Goal: Information Seeking & Learning: Learn about a topic

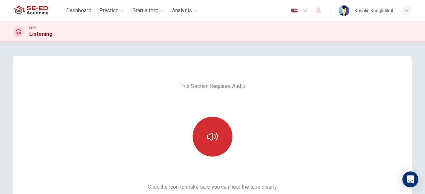
click at [216, 143] on button "button" at bounding box center [213, 137] width 40 height 40
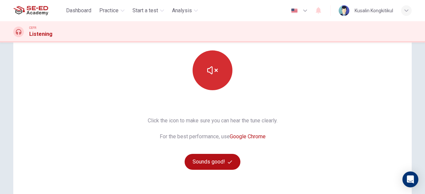
click at [212, 78] on button "button" at bounding box center [213, 70] width 40 height 40
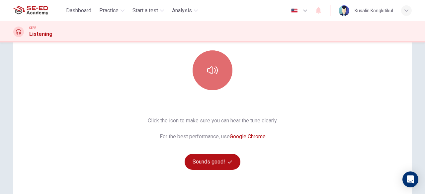
click at [212, 78] on button "button" at bounding box center [213, 70] width 40 height 40
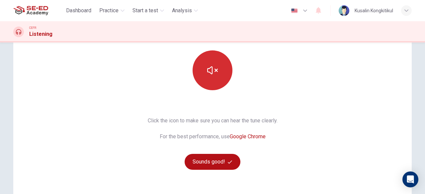
click at [212, 78] on button "button" at bounding box center [213, 70] width 40 height 40
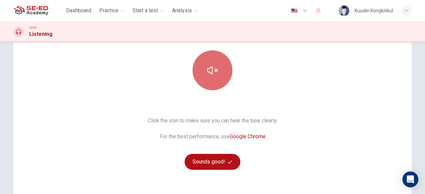
click at [212, 78] on button "button" at bounding box center [213, 70] width 40 height 40
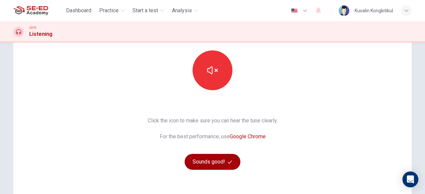
click at [209, 161] on button "Sounds good!" at bounding box center [213, 162] width 56 height 16
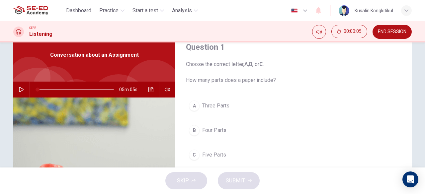
scroll to position [0, 0]
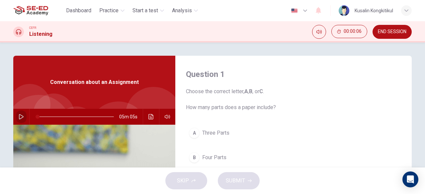
click at [20, 112] on button "button" at bounding box center [21, 117] width 11 height 16
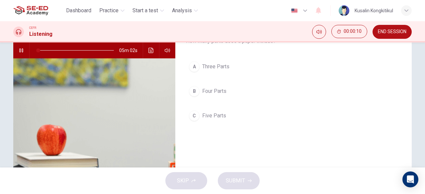
scroll to position [33, 0]
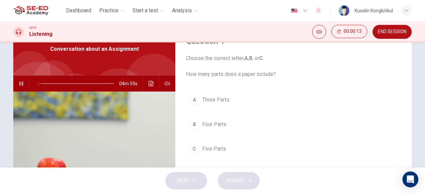
drag, startPoint x: 189, startPoint y: 76, endPoint x: 241, endPoint y: 71, distance: 52.4
click at [241, 71] on span "Choose the correct letter, A , B , or C . How many parts does a paper include?" at bounding box center [293, 66] width 215 height 24
click at [284, 103] on button "A Three Parts" at bounding box center [293, 100] width 215 height 17
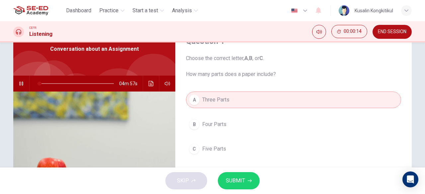
click at [251, 111] on div "A Three Parts B Four Parts C Five Parts" at bounding box center [293, 131] width 215 height 79
click at [257, 121] on button "B Four Parts" at bounding box center [293, 124] width 215 height 17
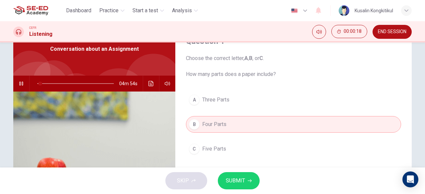
click at [260, 141] on button "C Five Parts" at bounding box center [293, 149] width 215 height 17
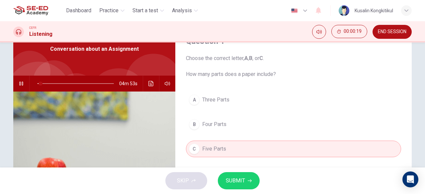
click at [262, 123] on button "B Four Parts" at bounding box center [293, 124] width 215 height 17
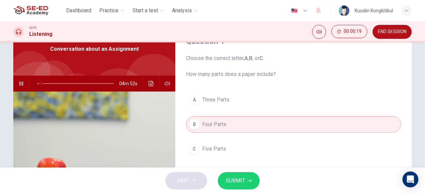
click at [268, 99] on button "A Three Parts" at bounding box center [293, 100] width 215 height 17
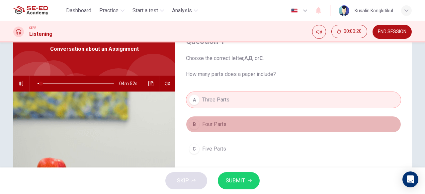
click at [272, 123] on button "B Four Parts" at bounding box center [293, 124] width 215 height 17
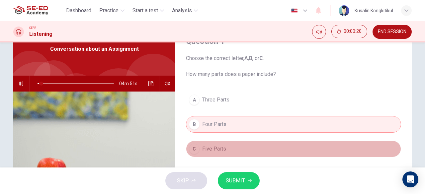
click at [275, 150] on button "C Five Parts" at bounding box center [293, 149] width 215 height 17
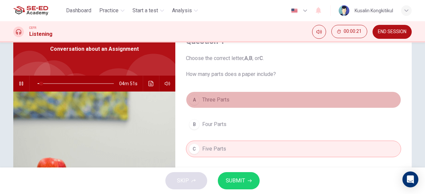
click at [261, 104] on button "A Three Parts" at bounding box center [293, 100] width 215 height 17
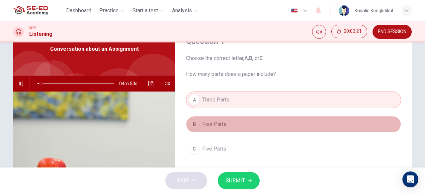
drag, startPoint x: 264, startPoint y: 127, endPoint x: 263, endPoint y: 133, distance: 6.3
click at [264, 127] on button "B Four Parts" at bounding box center [293, 124] width 215 height 17
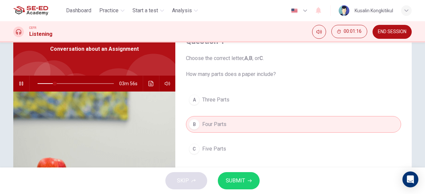
click at [232, 73] on span "Choose the correct letter, A , B , or C . How many parts does a paper include?" at bounding box center [293, 66] width 215 height 24
click at [53, 83] on span at bounding box center [55, 84] width 4 height 4
click at [231, 151] on button "C Five Parts" at bounding box center [293, 149] width 215 height 17
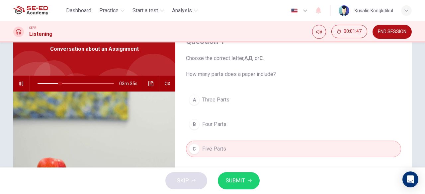
click at [19, 82] on icon "button" at bounding box center [21, 83] width 5 height 5
click at [226, 176] on span "SUBMIT" at bounding box center [235, 180] width 19 height 9
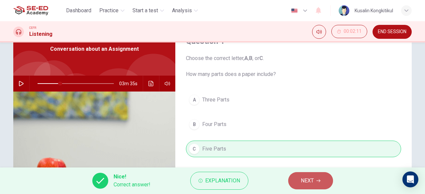
click at [303, 180] on span "NEXT" at bounding box center [307, 180] width 13 height 9
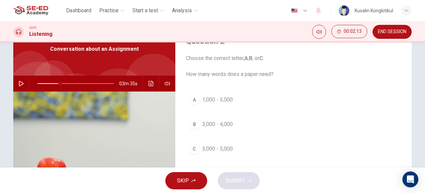
click at [20, 87] on button "button" at bounding box center [21, 84] width 11 height 16
click at [195, 152] on div "C" at bounding box center [194, 149] width 11 height 11
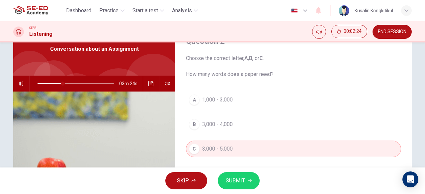
scroll to position [66, 0]
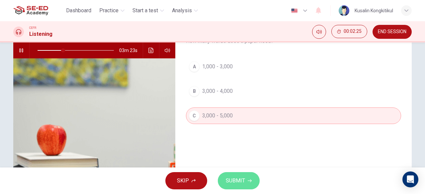
click at [234, 182] on span "SUBMIT" at bounding box center [235, 180] width 19 height 9
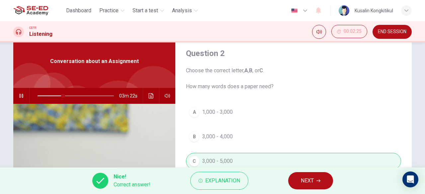
scroll to position [33, 0]
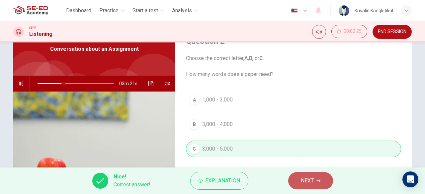
click at [308, 182] on span "NEXT" at bounding box center [307, 180] width 13 height 9
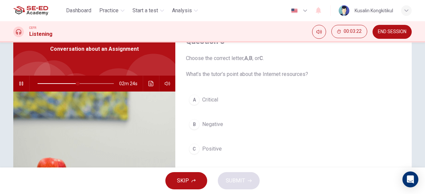
click at [205, 99] on span "Critical" at bounding box center [210, 100] width 16 height 8
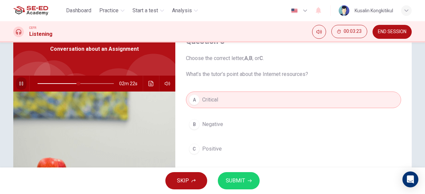
click at [19, 81] on icon "button" at bounding box center [21, 83] width 5 height 5
click at [241, 182] on span "SUBMIT" at bounding box center [235, 180] width 19 height 9
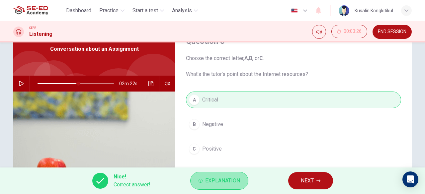
click at [202, 185] on button "Explanation" at bounding box center [219, 181] width 58 height 18
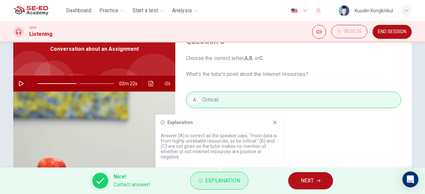
click at [207, 182] on span "Explanation" at bounding box center [222, 180] width 35 height 9
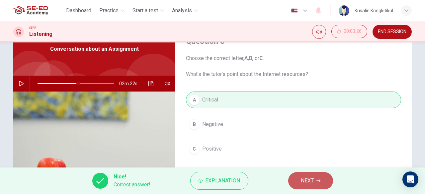
click at [297, 178] on button "NEXT" at bounding box center [310, 180] width 45 height 17
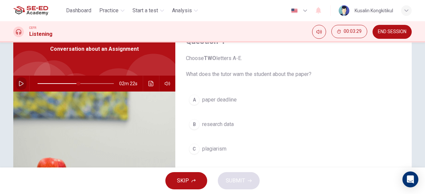
click at [20, 84] on icon "button" at bounding box center [21, 83] width 5 height 5
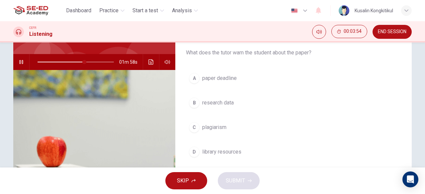
scroll to position [70, 0]
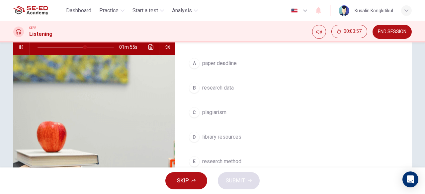
click at [208, 113] on span "plagiarism" at bounding box center [214, 113] width 24 height 8
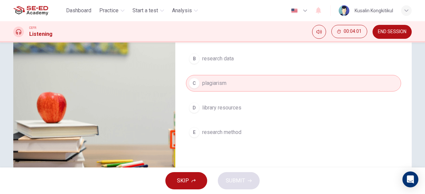
scroll to position [66, 0]
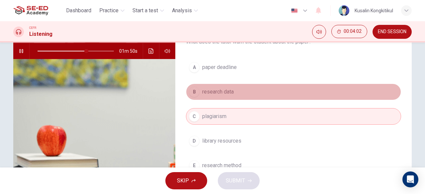
click at [226, 92] on span "research data" at bounding box center [218, 92] width 32 height 8
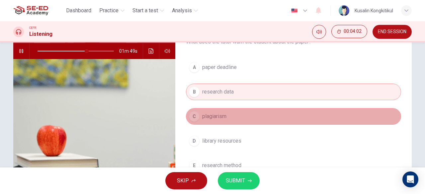
click at [218, 116] on span "plagiarism" at bounding box center [214, 117] width 24 height 8
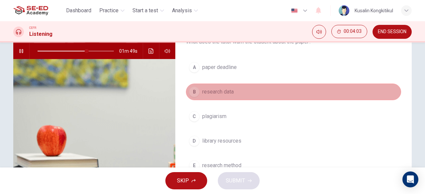
click at [231, 89] on span "research data" at bounding box center [218, 92] width 32 height 8
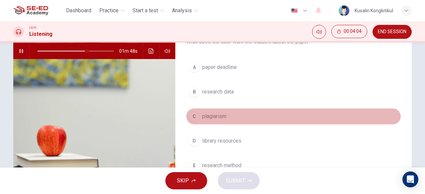
click at [219, 116] on span "plagiarism" at bounding box center [214, 117] width 24 height 8
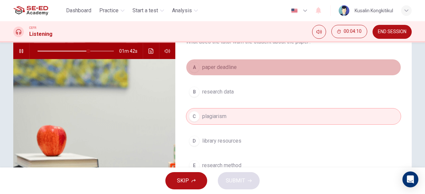
click at [230, 73] on button "A paper deadline" at bounding box center [293, 67] width 215 height 17
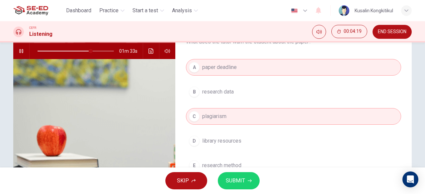
click at [238, 92] on button "B research data" at bounding box center [293, 92] width 215 height 17
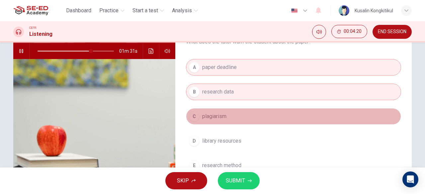
click at [221, 119] on span "plagiarism" at bounding box center [214, 117] width 24 height 8
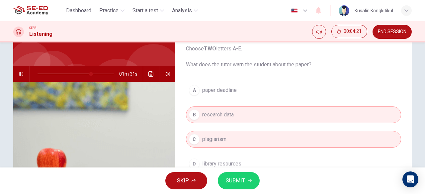
scroll to position [33, 0]
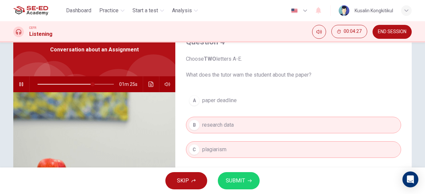
click at [82, 85] on span at bounding box center [76, 84] width 76 height 9
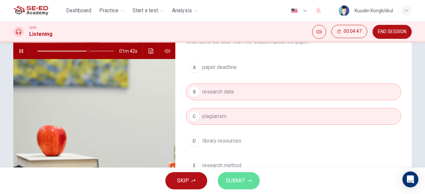
click at [233, 176] on span "SUBMIT" at bounding box center [235, 180] width 19 height 9
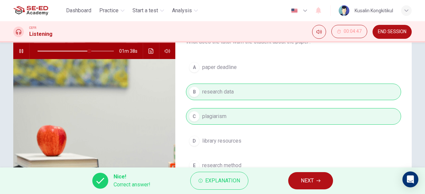
click at [301, 181] on span "NEXT" at bounding box center [307, 180] width 13 height 9
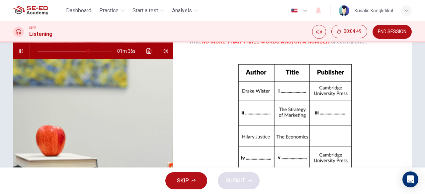
scroll to position [33, 0]
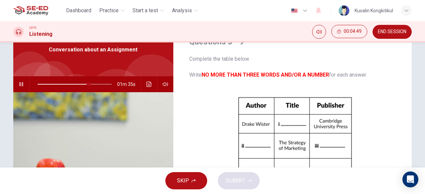
click at [19, 84] on icon "button" at bounding box center [21, 84] width 5 height 5
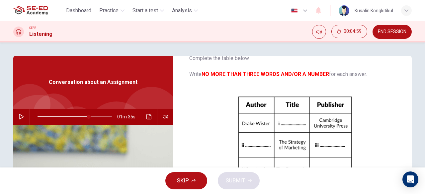
scroll to position [33, 0]
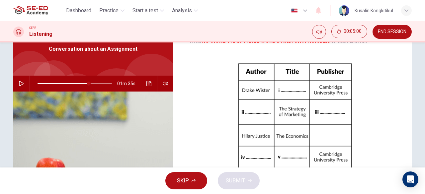
click at [21, 84] on icon "button" at bounding box center [21, 83] width 5 height 5
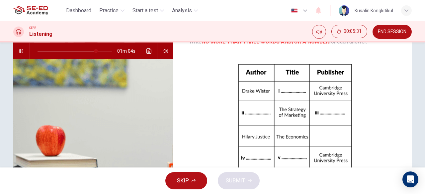
scroll to position [33, 0]
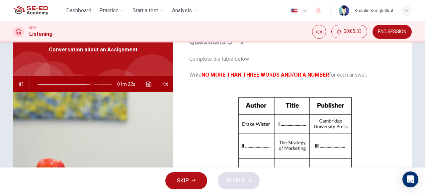
click at [90, 84] on span at bounding box center [92, 84] width 4 height 4
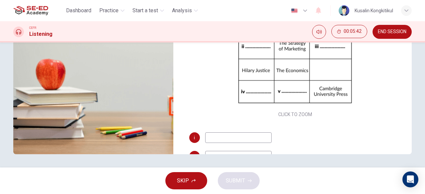
scroll to position [0, 0]
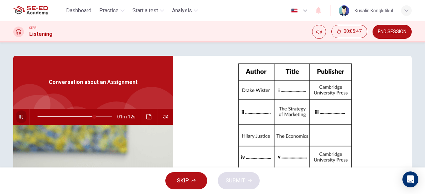
click at [19, 114] on icon "button" at bounding box center [21, 116] width 5 height 5
type input "76"
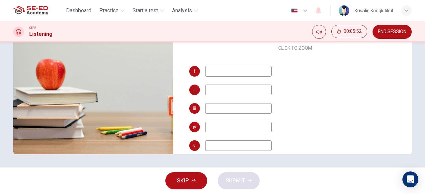
click at [222, 143] on input at bounding box center [238, 145] width 66 height 11
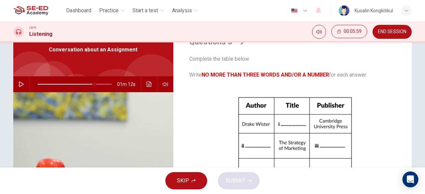
type input "Global Economy"
click at [19, 84] on icon "button" at bounding box center [21, 84] width 5 height 5
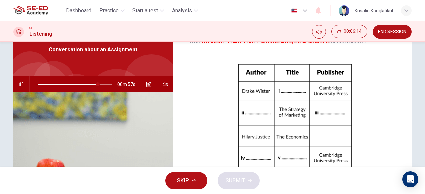
click at [20, 85] on icon "button" at bounding box center [21, 84] width 5 height 5
type input "81"
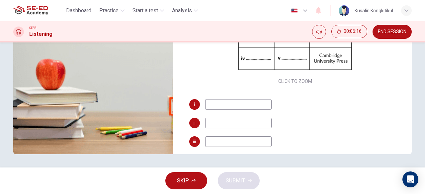
click at [215, 141] on input at bounding box center [238, 141] width 66 height 11
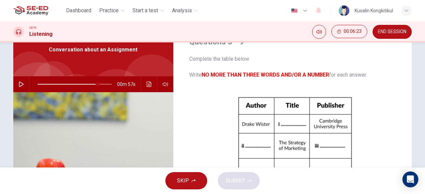
type input "London Press"
click at [22, 83] on icon "button" at bounding box center [21, 84] width 5 height 5
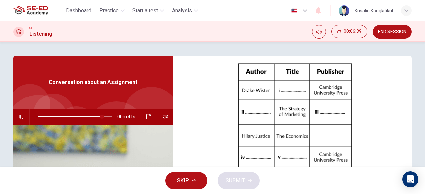
click at [19, 115] on icon "button" at bounding box center [21, 116] width 5 height 5
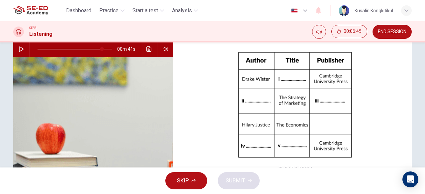
scroll to position [66, 0]
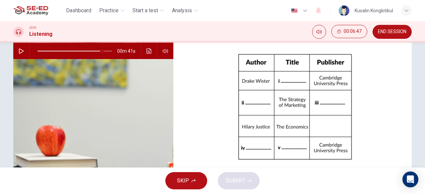
click at [20, 49] on icon "button" at bounding box center [21, 50] width 5 height 5
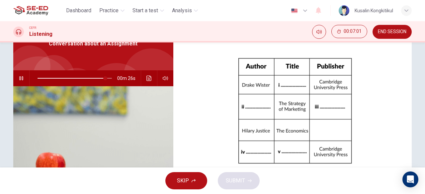
scroll to position [33, 0]
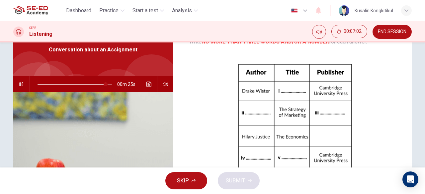
click at [20, 85] on icon "button" at bounding box center [21, 84] width 4 height 4
click at [19, 82] on icon "button" at bounding box center [21, 84] width 5 height 5
click at [23, 82] on button "button" at bounding box center [21, 84] width 11 height 16
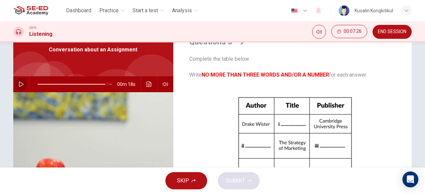
click at [19, 85] on icon "button" at bounding box center [21, 84] width 5 height 5
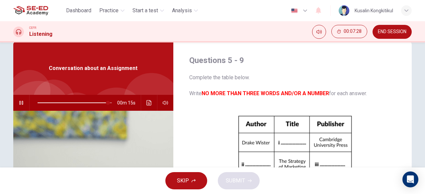
scroll to position [0, 0]
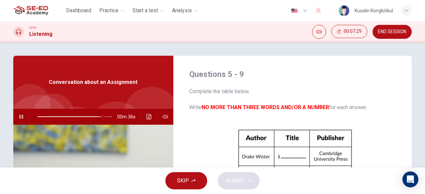
click at [101, 117] on span at bounding box center [103, 117] width 4 height 4
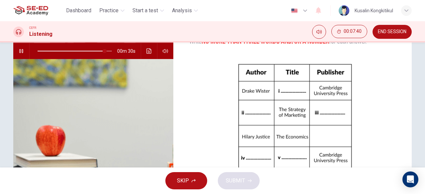
scroll to position [33, 0]
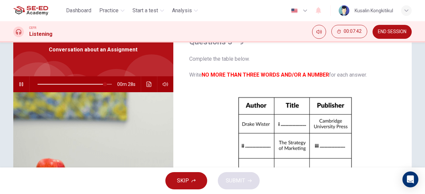
click at [84, 83] on span at bounding box center [75, 84] width 74 height 9
click at [88, 83] on span at bounding box center [88, 84] width 4 height 4
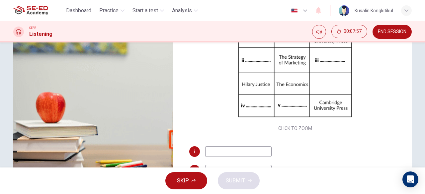
scroll to position [33, 0]
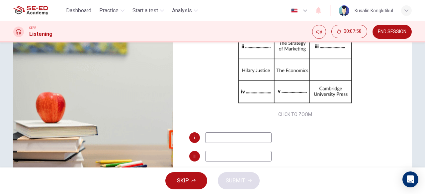
click at [213, 137] on input at bounding box center [238, 137] width 66 height 11
type input "76"
type input "Go"
type input "76"
type input "G"
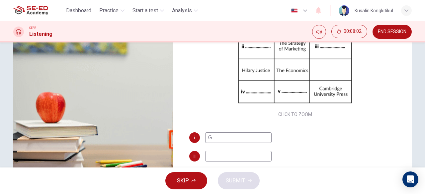
type input "76"
type input "Global"
type input "77"
type input "Global Eco"
type input "77"
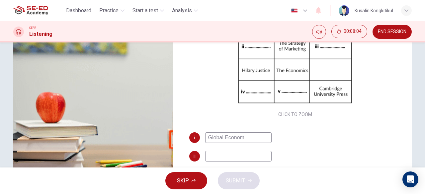
type input "Global Economy"
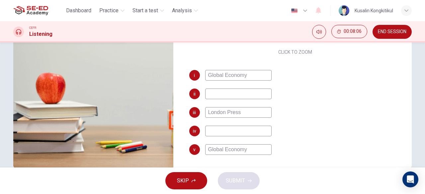
scroll to position [132, 0]
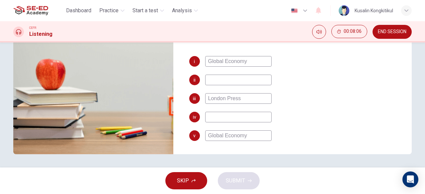
type input "78"
type input "Global Economy"
drag, startPoint x: 246, startPoint y: 136, endPoint x: 185, endPoint y: 136, distance: 61.1
click at [185, 136] on div "Questions 5 - 9 Complete the table below. Write NO MORE THAN THREE WORDS AND/OR…" at bounding box center [295, 39] width 233 height 231
type input "78"
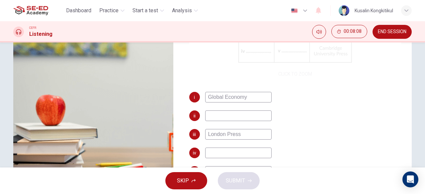
scroll to position [0, 0]
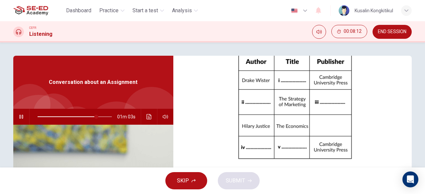
type input "80"
click at [19, 117] on icon "button" at bounding box center [21, 116] width 5 height 5
type input "80"
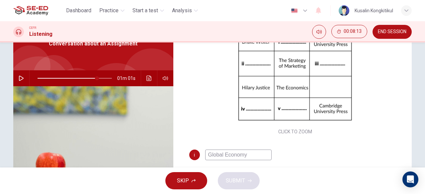
scroll to position [66, 0]
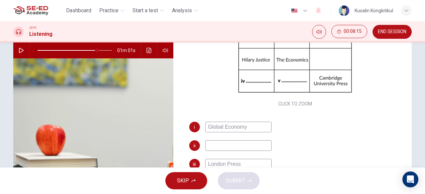
click at [224, 143] on input at bounding box center [238, 145] width 66 height 11
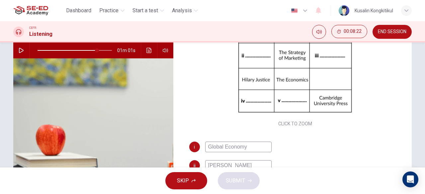
scroll to position [43, 0]
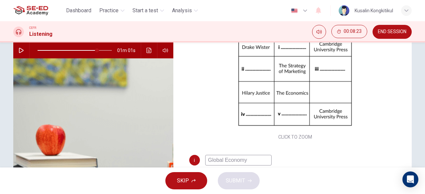
type input "Victoria Smith"
click at [25, 48] on div "01m 01s" at bounding box center [93, 50] width 160 height 16
click at [21, 51] on icon "button" at bounding box center [21, 50] width 5 height 5
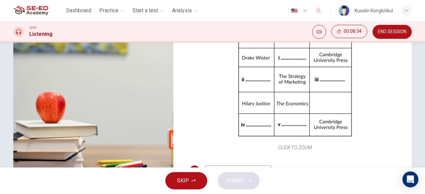
scroll to position [66, 0]
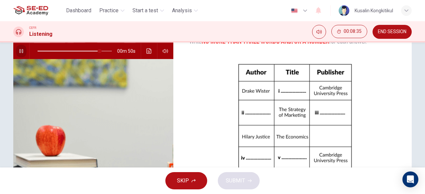
click at [19, 52] on icon "button" at bounding box center [21, 50] width 5 height 5
click at [22, 49] on icon "button" at bounding box center [21, 50] width 5 height 5
click at [96, 52] on span at bounding box center [98, 51] width 4 height 4
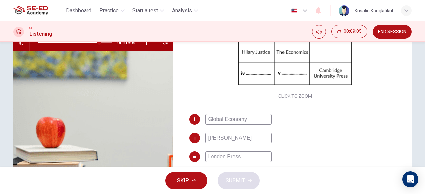
scroll to position [33, 0]
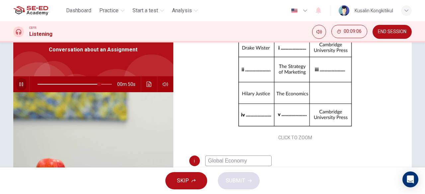
click at [23, 84] on button "button" at bounding box center [21, 84] width 11 height 16
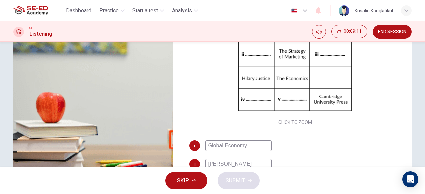
scroll to position [10, 0]
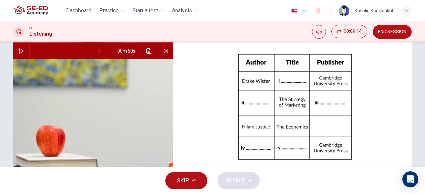
click at [19, 52] on icon "button" at bounding box center [21, 50] width 5 height 5
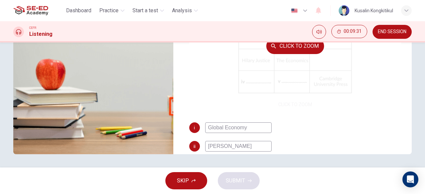
scroll to position [3, 0]
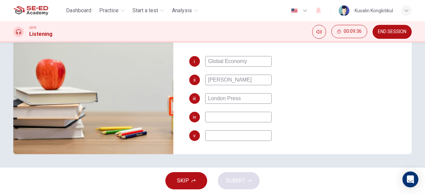
click at [224, 122] on input at bounding box center [238, 117] width 66 height 11
type input "91"
type input "i"
type input "91"
type input "W"
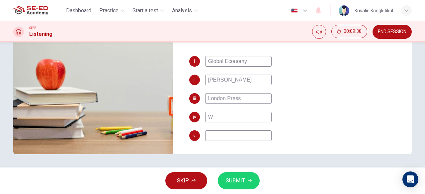
type input "92"
type input "Wi"
type input "92"
type input "Wil"
type input "92"
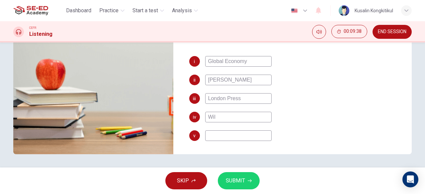
type input "Will"
type input "92"
type input "Willa"
type input "92"
type input "Willi"
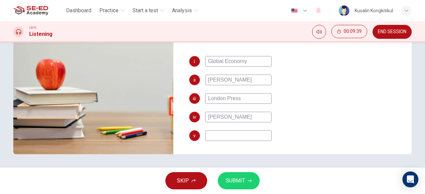
type input "92"
type input "Willia"
type input "92"
type input "William"
type input "92"
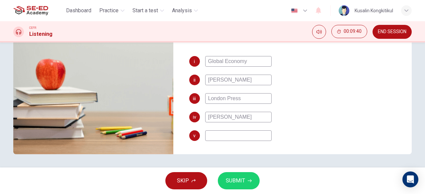
type input "William"
type input "92"
type input "William H"
type input "92"
type input "William Ha"
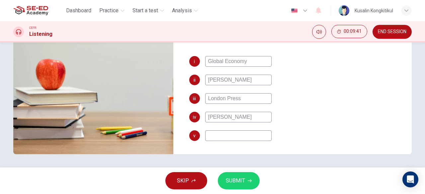
type input "92"
type input "William Hann"
type input "93"
type input "William Hanna"
type input "94"
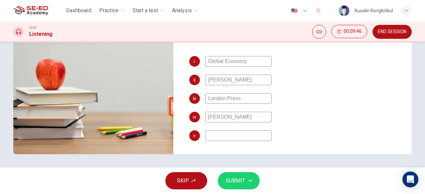
type input "William Hanna"
click at [237, 134] on input at bounding box center [238, 135] width 66 height 11
type input "94"
type input "B"
type input "94"
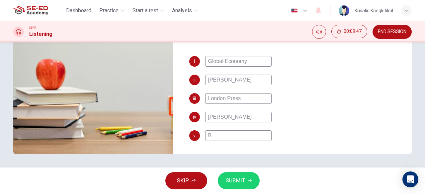
type input "BU"
type input "94"
type input "BUs"
type input "94"
type input "BUsi"
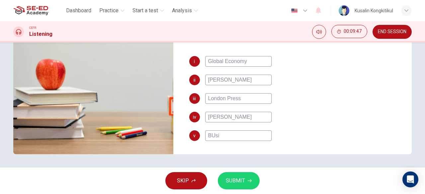
type input "94"
type input "BUs"
type input "94"
type input "B"
type input "95"
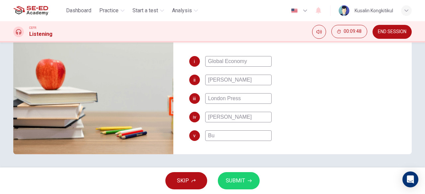
type input "Bus"
type input "95"
type input "Busi"
type input "95"
type input "Busin"
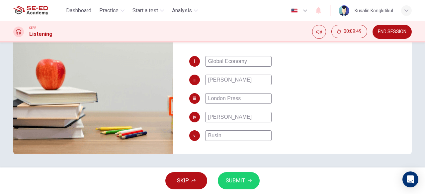
type input "95"
type input "Busine"
type input "95"
type input "Busines"
type input "95"
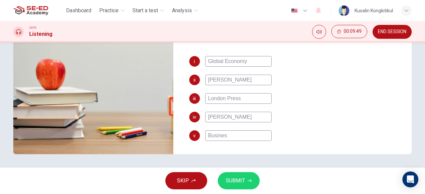
type input "Business"
type input "95"
type input "Business"
type input "95"
type input "Business a"
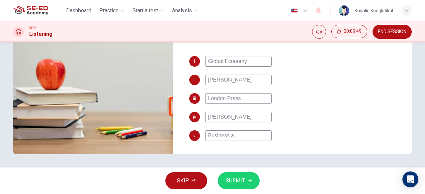
type input "95"
type input "Business am"
type input "95"
type input "Business"
type input "95"
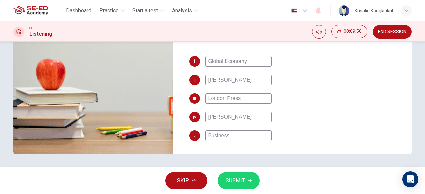
type input "Business M"
type input "96"
type input "Business Man"
type input "96"
type input "Business Mana"
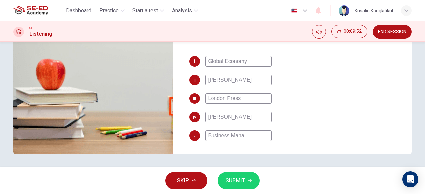
type input "96"
type input "Business Manag"
type input "96"
type input "Business Manage"
type input "96"
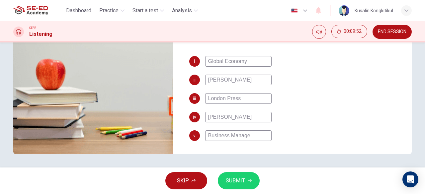
type input "Business Managem"
type input "96"
type input "Business Manageme"
type input "96"
type input "Business Managemen"
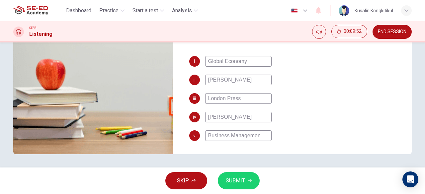
type input "96"
type input "Business Management"
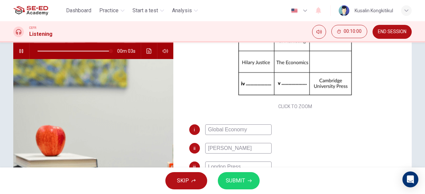
scroll to position [76, 0]
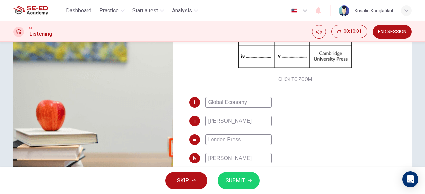
type input "99"
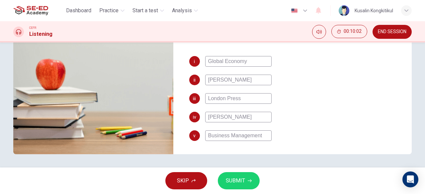
type input "Business Management"
click at [232, 177] on span "SUBMIT" at bounding box center [235, 180] width 19 height 9
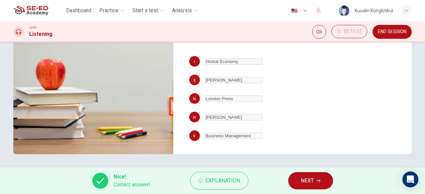
type input "0"
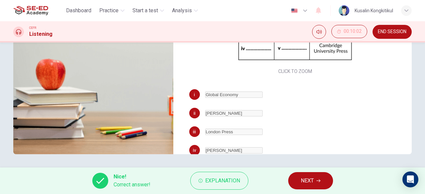
scroll to position [76, 0]
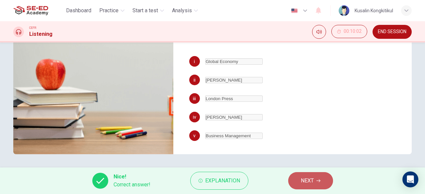
click at [314, 179] on button "NEXT" at bounding box center [310, 180] width 45 height 17
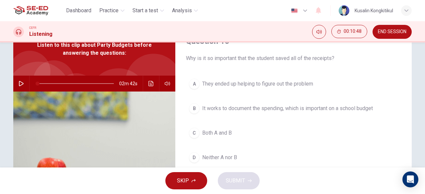
scroll to position [66, 0]
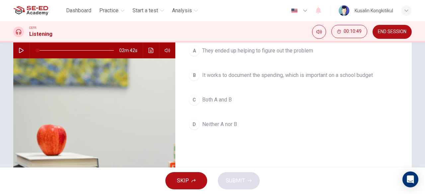
click at [19, 51] on icon "button" at bounding box center [21, 50] width 5 height 5
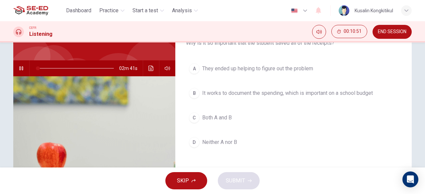
scroll to position [33, 0]
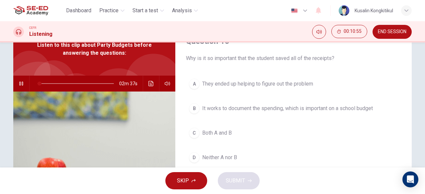
drag, startPoint x: 272, startPoint y: 48, endPoint x: 282, endPoint y: 48, distance: 10.6
click at [282, 48] on div "Question 10 Why is it so important that the student saved all of the receipts?" at bounding box center [293, 49] width 215 height 27
click at [70, 83] on span at bounding box center [76, 83] width 76 height 9
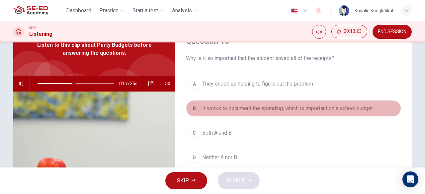
click at [233, 111] on span "It works to document the spending, which is important on a school budget" at bounding box center [287, 109] width 171 height 8
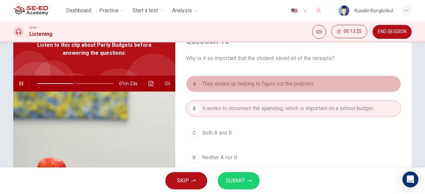
click at [225, 83] on span "They ended up helping to figure out the problem" at bounding box center [257, 84] width 111 height 8
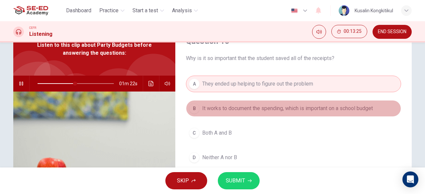
click at [232, 114] on button "B It works to document the spending, which is important on a school budget" at bounding box center [293, 108] width 215 height 17
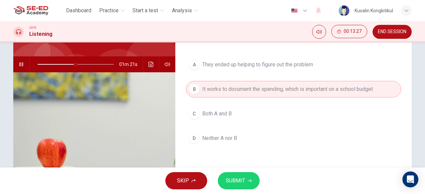
scroll to position [66, 0]
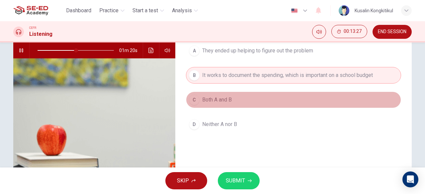
click at [206, 98] on span "Both A and B" at bounding box center [217, 100] width 30 height 8
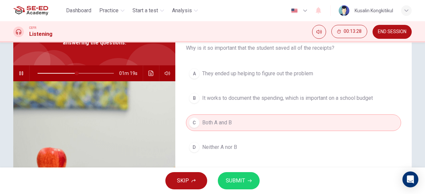
scroll to position [33, 0]
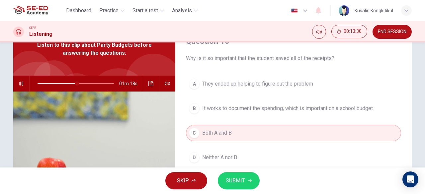
drag, startPoint x: 253, startPoint y: 55, endPoint x: 271, endPoint y: 56, distance: 17.6
click at [270, 56] on span "Why is it so important that the student saved all of the receipts?" at bounding box center [293, 58] width 215 height 8
click at [233, 176] on button "SUBMIT" at bounding box center [239, 180] width 42 height 17
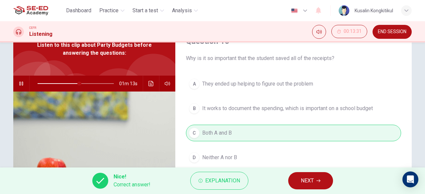
click at [312, 182] on span "NEXT" at bounding box center [307, 180] width 13 height 9
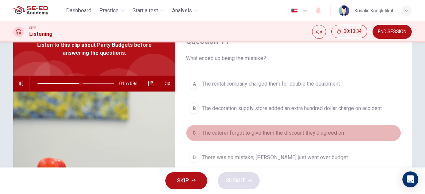
click at [210, 130] on span "The caterer forgot to give them the discount they'd agreed on" at bounding box center [273, 133] width 142 height 8
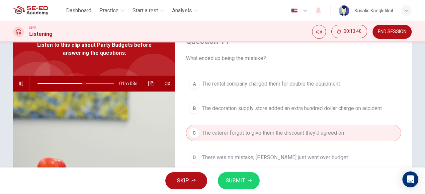
click at [242, 180] on span "SUBMIT" at bounding box center [235, 180] width 19 height 9
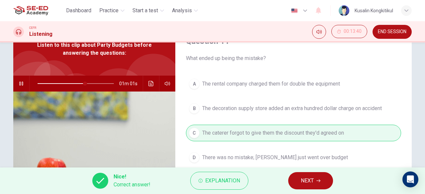
click at [312, 180] on span "NEXT" at bounding box center [307, 180] width 13 height 9
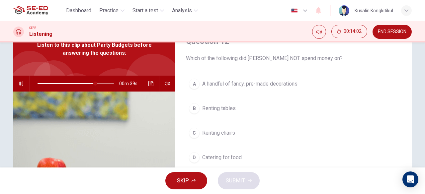
click at [77, 83] on span at bounding box center [76, 83] width 76 height 9
click at [79, 83] on span at bounding box center [81, 84] width 4 height 4
click at [77, 82] on span at bounding box center [79, 84] width 4 height 4
click at [71, 82] on span at bounding box center [73, 84] width 4 height 4
click at [68, 83] on span at bounding box center [70, 84] width 4 height 4
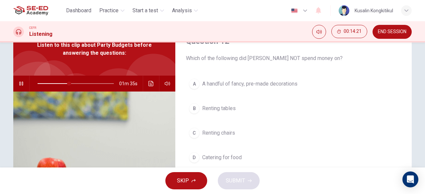
click at [209, 84] on span "A handful of fancy, pre-made decorations" at bounding box center [249, 84] width 95 height 8
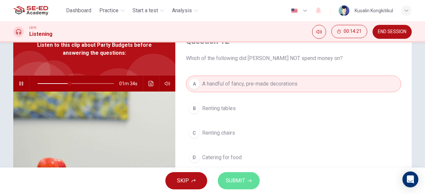
click at [230, 178] on span "SUBMIT" at bounding box center [235, 180] width 19 height 9
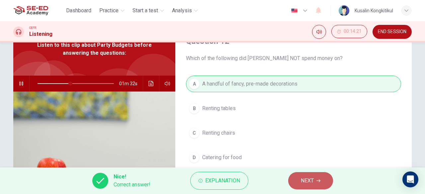
click at [313, 182] on span "NEXT" at bounding box center [307, 180] width 13 height 9
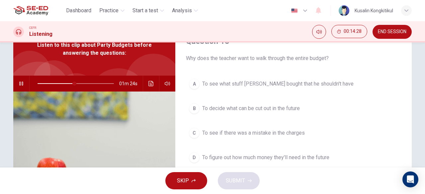
click at [197, 132] on div "C" at bounding box center [194, 133] width 11 height 11
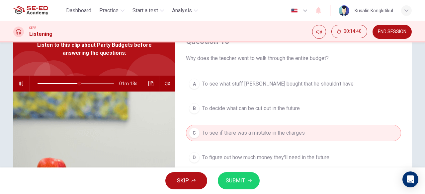
click at [238, 179] on span "SUBMIT" at bounding box center [235, 180] width 19 height 9
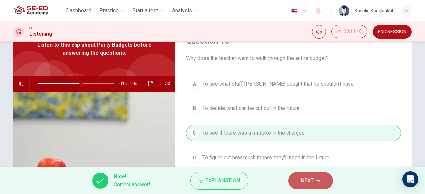
click at [297, 183] on button "NEXT" at bounding box center [310, 180] width 45 height 17
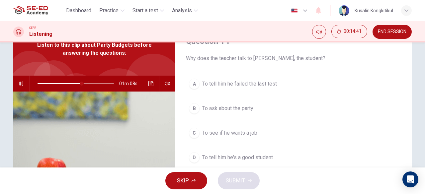
drag, startPoint x: 226, startPoint y: 59, endPoint x: 262, endPoint y: 61, distance: 36.0
click at [262, 61] on span "Why does the teacher talk to Luke, the student?" at bounding box center [293, 58] width 215 height 8
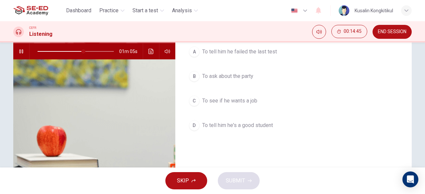
scroll to position [66, 0]
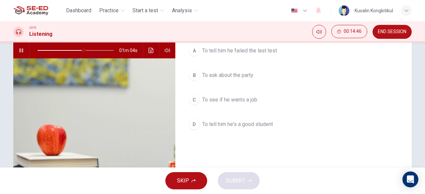
click at [222, 77] on span "To ask about the party" at bounding box center [227, 75] width 51 height 8
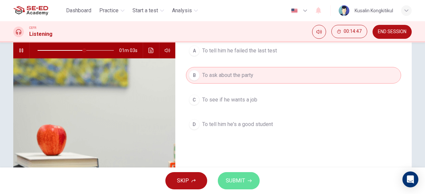
click at [232, 181] on span "SUBMIT" at bounding box center [235, 180] width 19 height 9
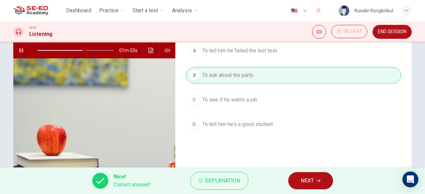
type input "62"
click at [307, 183] on span "NEXT" at bounding box center [307, 180] width 13 height 9
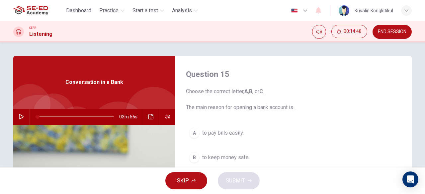
scroll to position [33, 0]
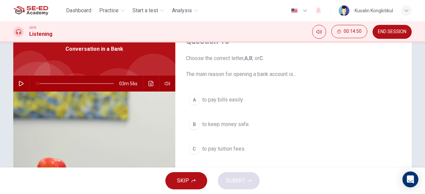
click at [23, 80] on button "button" at bounding box center [21, 84] width 11 height 16
click at [52, 82] on span at bounding box center [76, 83] width 76 height 9
click at [50, 83] on span at bounding box center [52, 84] width 4 height 4
click at [45, 85] on span at bounding box center [47, 84] width 4 height 4
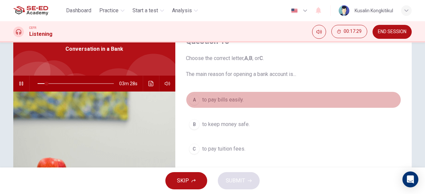
drag, startPoint x: 198, startPoint y: 98, endPoint x: 268, endPoint y: 159, distance: 92.7
click at [203, 105] on button "A to pay bills easily." at bounding box center [293, 100] width 215 height 17
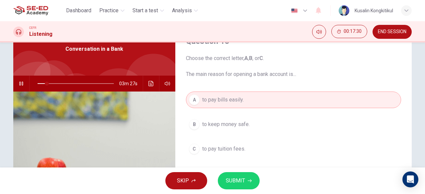
click at [242, 177] on span "SUBMIT" at bounding box center [235, 180] width 19 height 9
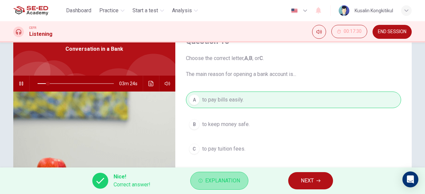
drag, startPoint x: 241, startPoint y: 174, endPoint x: 245, endPoint y: 176, distance: 4.3
click at [241, 175] on button "Explanation" at bounding box center [219, 181] width 58 height 18
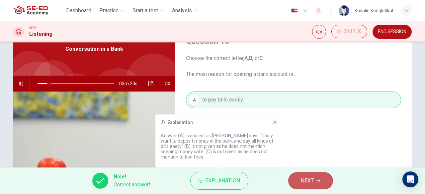
click at [302, 179] on span "NEXT" at bounding box center [307, 180] width 13 height 9
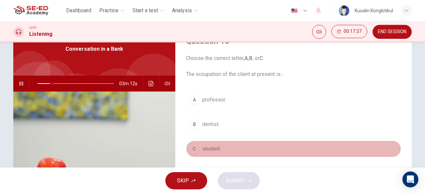
click at [209, 153] on button "C student." at bounding box center [293, 149] width 215 height 17
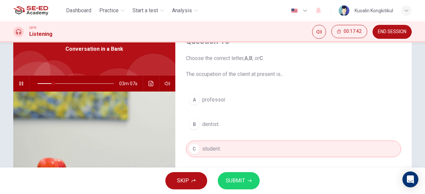
click at [238, 186] on span "SUBMIT" at bounding box center [235, 180] width 19 height 9
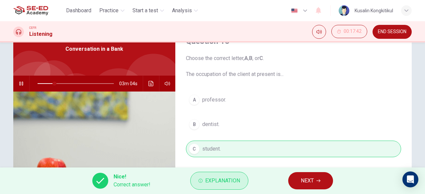
click at [221, 183] on span "Explanation" at bounding box center [222, 180] width 35 height 9
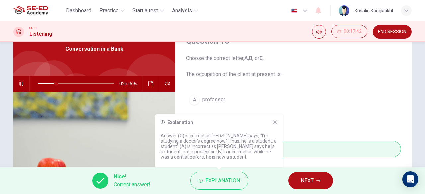
click at [309, 179] on span "NEXT" at bounding box center [307, 180] width 13 height 9
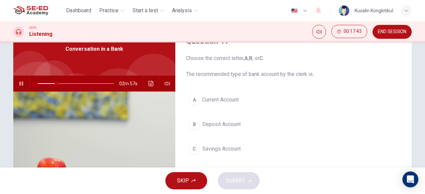
drag, startPoint x: 213, startPoint y: 79, endPoint x: 239, endPoint y: 78, distance: 25.9
click at [239, 78] on div "Question 17 Choose the correct letter, A , B , or C . The recommended type of b…" at bounding box center [293, 138] width 236 height 231
click at [55, 86] on span at bounding box center [57, 84] width 4 height 4
drag, startPoint x: 54, startPoint y: 84, endPoint x: 50, endPoint y: 84, distance: 4.0
click at [51, 84] on span at bounding box center [53, 84] width 4 height 4
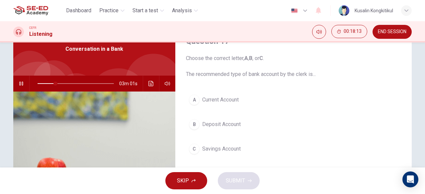
click at [204, 127] on span "Deposit Account" at bounding box center [221, 125] width 39 height 8
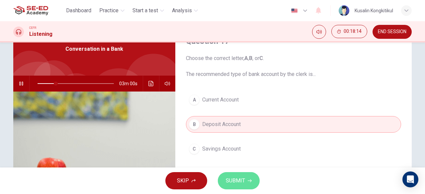
click at [231, 175] on button "SUBMIT" at bounding box center [239, 180] width 42 height 17
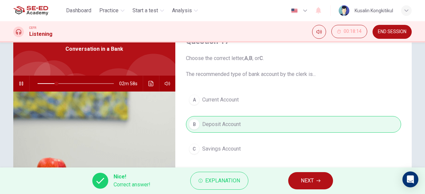
click at [317, 178] on button "NEXT" at bounding box center [310, 180] width 45 height 17
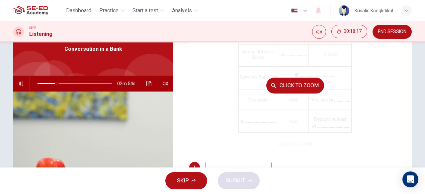
scroll to position [95, 0]
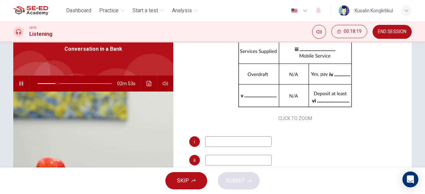
click at [79, 83] on span at bounding box center [75, 83] width 74 height 9
drag, startPoint x: 79, startPoint y: 83, endPoint x: 83, endPoint y: 82, distance: 3.9
click at [83, 82] on span at bounding box center [84, 84] width 4 height 4
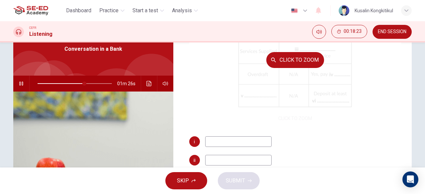
scroll to position [62, 0]
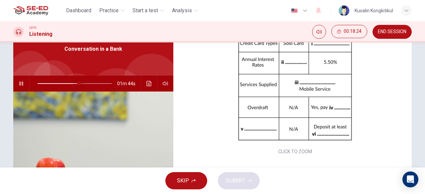
click at [78, 86] on span at bounding box center [79, 84] width 4 height 4
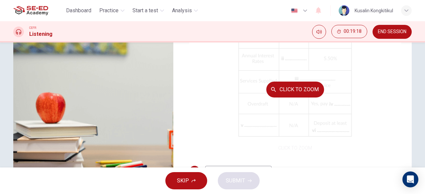
scroll to position [48, 0]
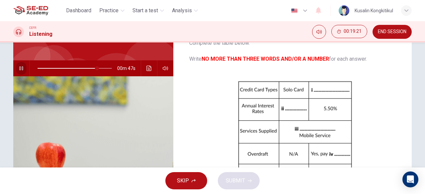
click at [19, 69] on icon "button" at bounding box center [21, 68] width 4 height 4
drag, startPoint x: 293, startPoint y: 60, endPoint x: 307, endPoint y: 57, distance: 14.5
click at [307, 57] on b "NO MORE THAN THREE WORDS AND/OR A NUMBER" at bounding box center [265, 59] width 127 height 6
drag, startPoint x: 95, startPoint y: 69, endPoint x: 90, endPoint y: 70, distance: 5.2
click at [93, 70] on span at bounding box center [95, 68] width 4 height 4
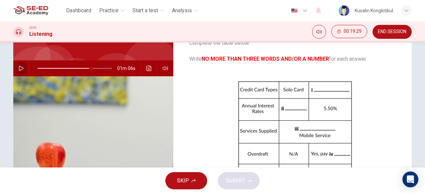
click at [19, 68] on icon "button" at bounding box center [21, 68] width 5 height 5
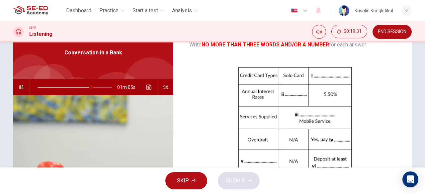
scroll to position [15, 0]
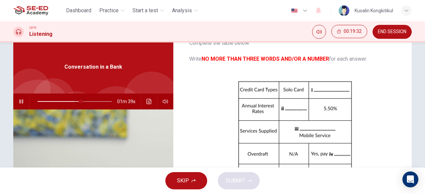
drag, startPoint x: 84, startPoint y: 103, endPoint x: 78, endPoint y: 104, distance: 6.7
click at [79, 104] on span at bounding box center [81, 102] width 4 height 4
click at [73, 101] on span at bounding box center [75, 102] width 4 height 4
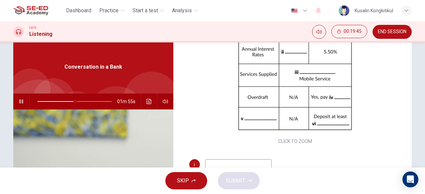
scroll to position [95, 0]
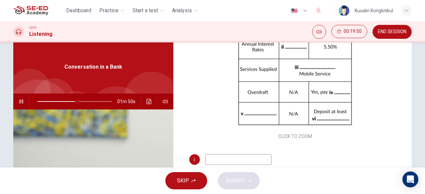
click at [22, 102] on icon "button" at bounding box center [21, 101] width 5 height 5
type input "53"
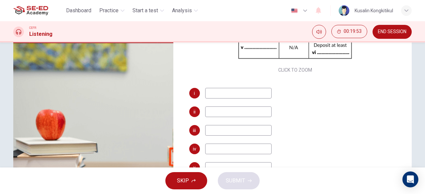
click at [211, 130] on input at bounding box center [238, 130] width 66 height 11
type input "Internet Service"
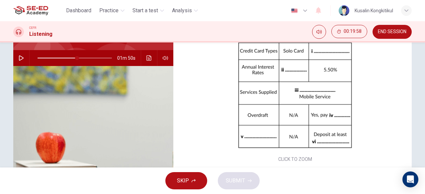
scroll to position [48, 0]
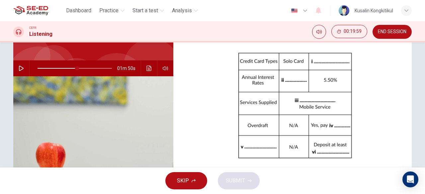
type input "53"
type input "Internet Service"
click at [23, 68] on button "button" at bounding box center [21, 68] width 11 height 16
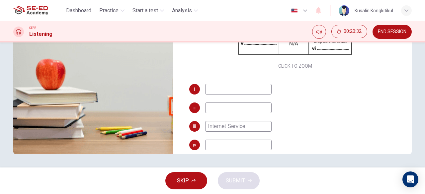
scroll to position [95, 0]
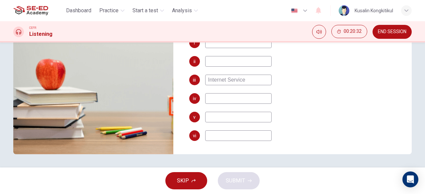
click at [217, 99] on input at bounding box center [238, 98] width 66 height 11
type input "67"
type input "char"
type input "68"
type input "charge"
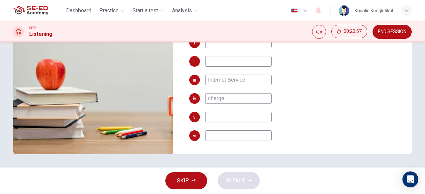
type input "78"
type input "charge"
click at [226, 135] on input at bounding box center [238, 135] width 66 height 11
type input "78"
type input "150"
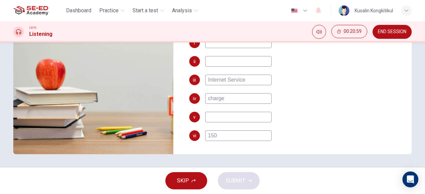
type input "79"
type input "1500 P"
type input "79"
type input "1500"
type input "80"
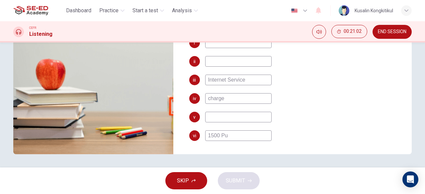
type input "1500 Pun"
type input "80"
type input "1500 Pou"
type input "80"
type input "1500 Poun"
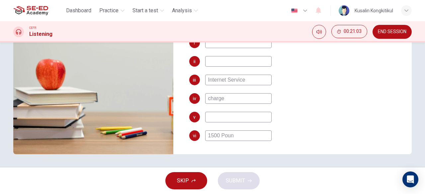
type input "81"
type input "1500 Pounds"
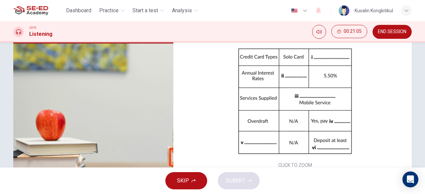
scroll to position [66, 0]
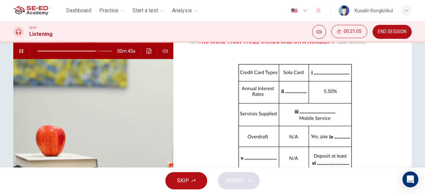
type input "81"
type input "1500 Pounds"
click at [22, 50] on icon "button" at bounding box center [21, 50] width 5 height 5
type input "81"
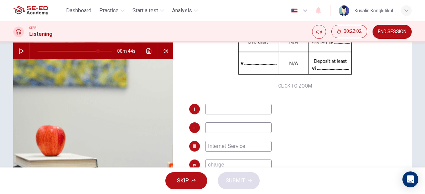
scroll to position [132, 0]
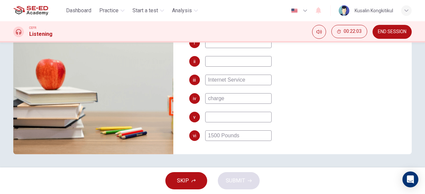
click at [220, 135] on input "1500 Pounds" at bounding box center [238, 135] width 66 height 11
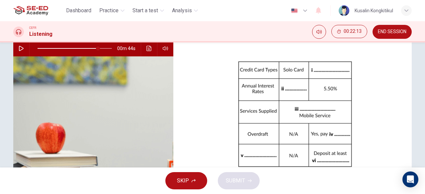
scroll to position [66, 0]
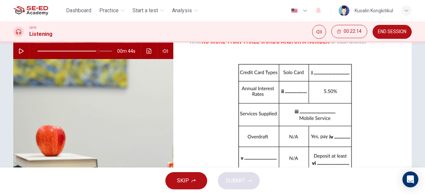
type input "1500 pounds"
click at [21, 53] on icon "button" at bounding box center [21, 50] width 5 height 5
click at [92, 51] on span at bounding box center [94, 51] width 4 height 4
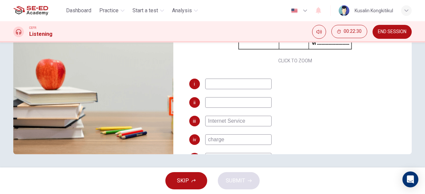
scroll to position [95, 0]
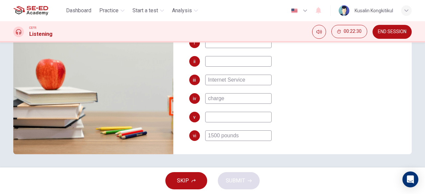
type input "82"
click at [229, 114] on input at bounding box center [238, 117] width 66 height 11
type input "R"
type input "82"
type input "Requi"
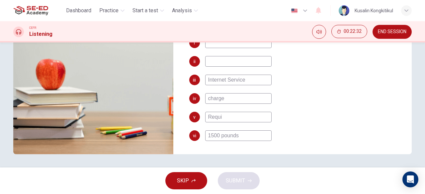
type input "83"
type input "Requirement"
type input "84"
type input "Requirement"
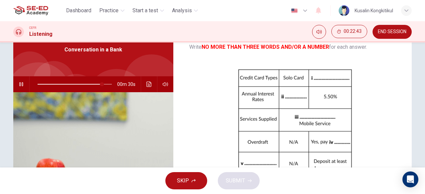
scroll to position [66, 0]
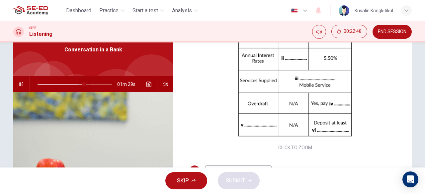
click at [82, 83] on span at bounding box center [75, 84] width 74 height 9
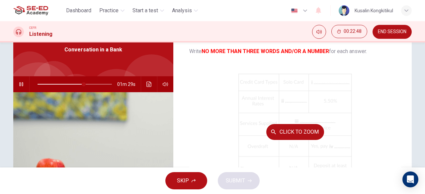
scroll to position [0, 0]
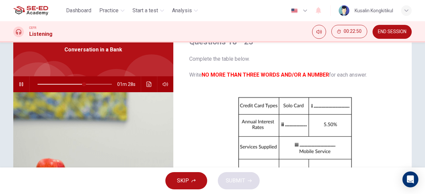
click at [72, 83] on span at bounding box center [75, 84] width 74 height 9
click at [63, 85] on span at bounding box center [75, 84] width 74 height 9
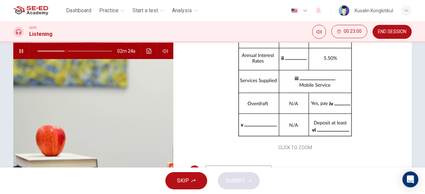
scroll to position [33, 0]
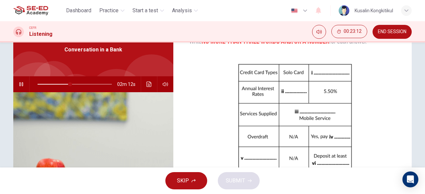
click at [19, 81] on button "button" at bounding box center [21, 84] width 11 height 16
click at [19, 82] on icon "button" at bounding box center [21, 84] width 5 height 5
click at [62, 84] on span at bounding box center [64, 84] width 4 height 4
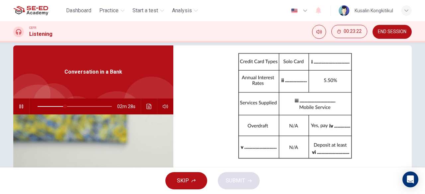
scroll to position [0, 0]
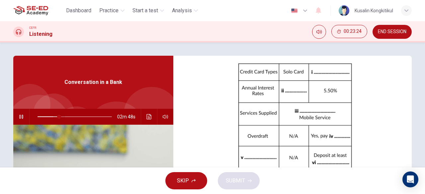
drag, startPoint x: 62, startPoint y: 114, endPoint x: 57, endPoint y: 115, distance: 4.8
click at [57, 115] on span at bounding box center [59, 117] width 4 height 4
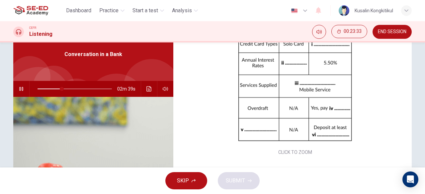
scroll to position [66, 0]
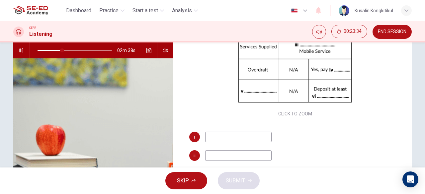
click at [210, 138] on input at bounding box center [238, 137] width 66 height 11
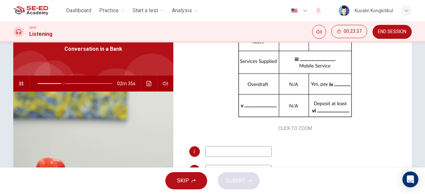
scroll to position [95, 0]
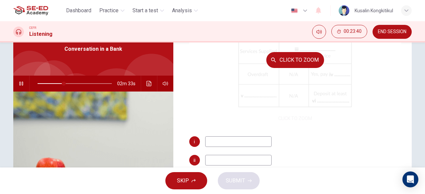
type input "36"
type input "Mas"
type input "36"
type input "Master"
type input "37"
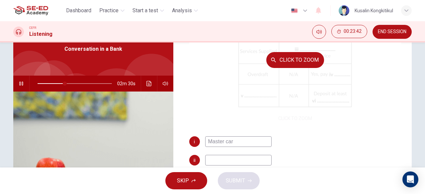
type input "Master card"
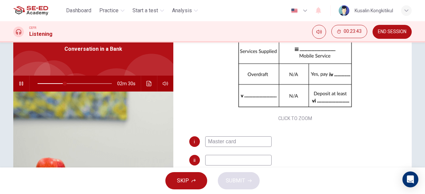
type input "37"
type input "Master card"
type input "46"
click at [221, 144] on input "Master card" at bounding box center [238, 141] width 66 height 11
type input "Mastecard"
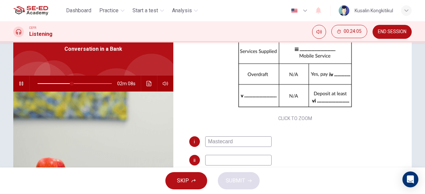
type input "46"
type input "Mastecard"
type input "47"
type input "Mastercard"
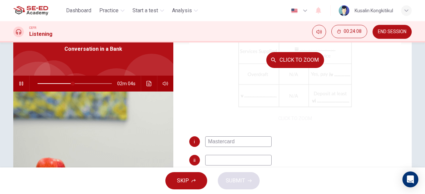
scroll to position [62, 0]
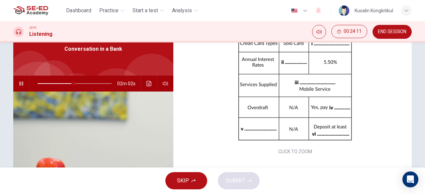
type input "49"
type input "Mastercard"
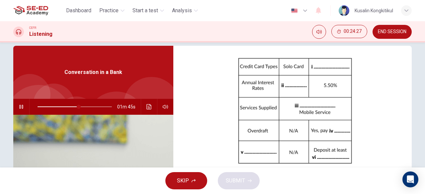
scroll to position [0, 0]
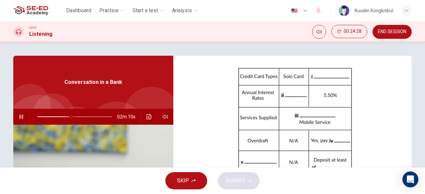
click at [70, 117] on span at bounding box center [75, 116] width 74 height 9
click at [65, 117] on span at bounding box center [67, 117] width 4 height 4
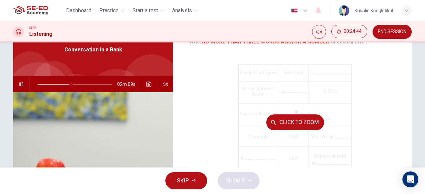
scroll to position [95, 0]
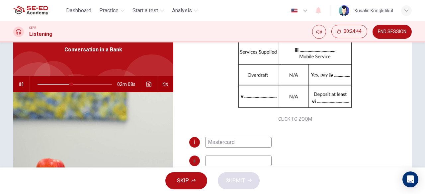
click at [212, 167] on div "i Mastercard ii iii Internet Service iv charge v Requirement vi 1500 pounds" at bounding box center [295, 195] width 212 height 117
click at [212, 159] on input at bounding box center [238, 161] width 66 height 11
type input "46"
type input "2."
type input "46"
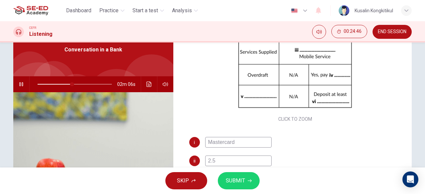
type input "2.5%"
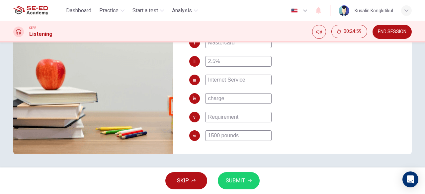
scroll to position [62, 0]
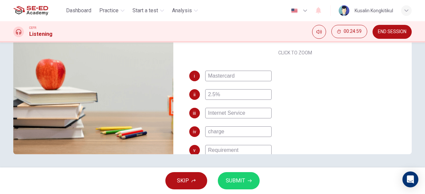
type input "52"
type input "2.5%"
click at [242, 176] on button "SUBMIT" at bounding box center [239, 180] width 42 height 17
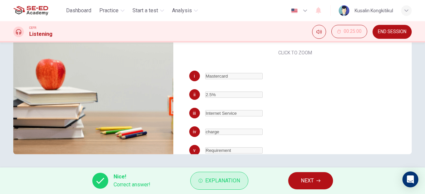
click at [228, 186] on button "Explanation" at bounding box center [219, 181] width 58 height 18
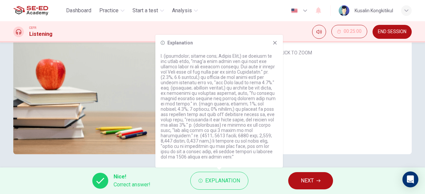
drag, startPoint x: 200, startPoint y: 88, endPoint x: 247, endPoint y: 87, distance: 46.8
click at [247, 87] on p at bounding box center [219, 106] width 117 height 106
click at [301, 142] on div "i Mastercard ii 2.5% iii Internet Service iv charge v Requirement vi 1500 pounds" at bounding box center [295, 129] width 212 height 117
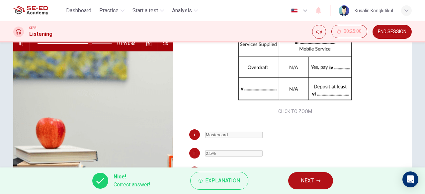
scroll to position [99, 0]
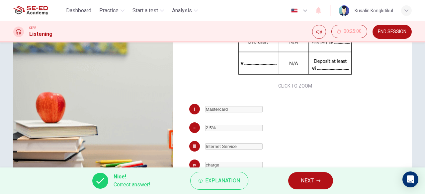
click at [317, 180] on icon "button" at bounding box center [318, 181] width 4 height 4
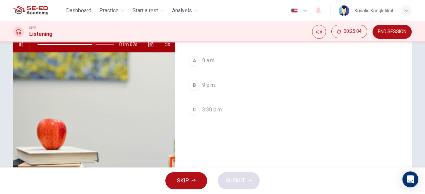
scroll to position [33, 0]
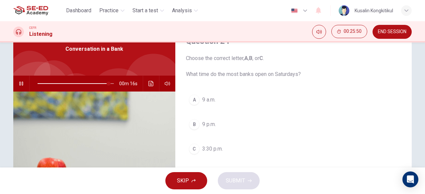
drag, startPoint x: 212, startPoint y: 75, endPoint x: 251, endPoint y: 79, distance: 39.0
click at [257, 73] on span "Choose the correct letter, A , B , or C . What time do the most banks open on S…" at bounding box center [293, 66] width 215 height 24
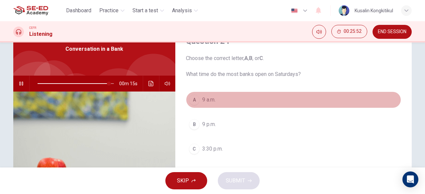
click at [196, 101] on div "A" at bounding box center [194, 100] width 11 height 11
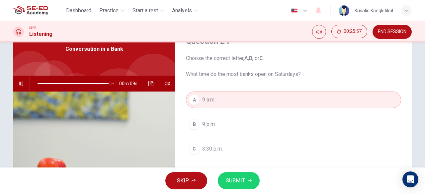
drag, startPoint x: 218, startPoint y: 74, endPoint x: 278, endPoint y: 70, distance: 59.6
click at [278, 70] on span "Choose the correct letter, A , B , or C . What time do the most banks open on S…" at bounding box center [293, 66] width 215 height 24
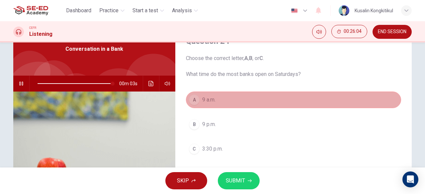
click at [202, 97] on span "9 a.m." at bounding box center [208, 100] width 13 height 8
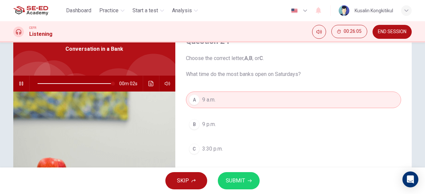
click at [23, 82] on button "button" at bounding box center [21, 84] width 11 height 16
click at [111, 82] on span at bounding box center [113, 84] width 4 height 4
click at [20, 79] on button "button" at bounding box center [21, 84] width 11 height 16
click at [108, 84] on span at bounding box center [110, 84] width 4 height 4
click at [105, 84] on span at bounding box center [106, 84] width 4 height 4
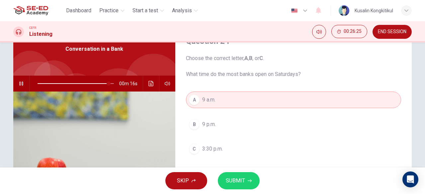
drag, startPoint x: 210, startPoint y: 71, endPoint x: 268, endPoint y: 71, distance: 57.4
click at [268, 71] on span "Choose the correct letter, A , B , or C . What time do the most banks open on S…" at bounding box center [293, 66] width 215 height 24
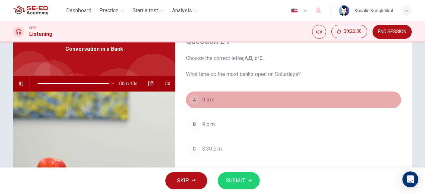
drag, startPoint x: 231, startPoint y: 101, endPoint x: 212, endPoint y: 123, distance: 30.1
click at [231, 100] on button "A 9 a.m." at bounding box center [293, 100] width 215 height 17
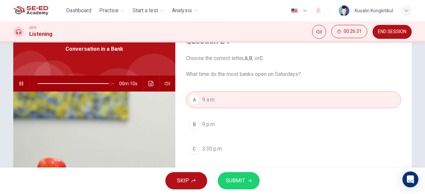
click at [212, 125] on span "9 p.m." at bounding box center [209, 125] width 14 height 8
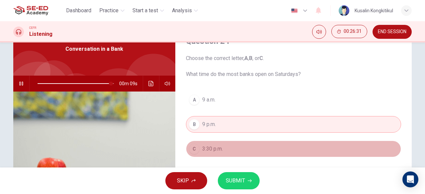
click at [214, 145] on span "3:30 p.m." at bounding box center [212, 149] width 21 height 8
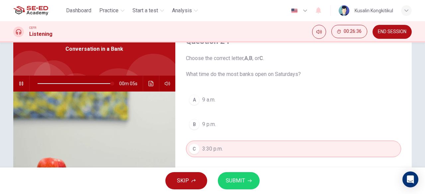
click at [249, 177] on button "SUBMIT" at bounding box center [239, 180] width 42 height 17
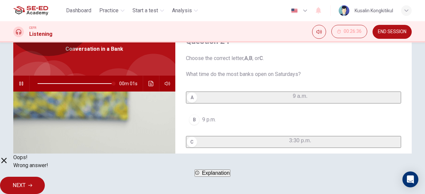
click at [230, 176] on span "Explanation" at bounding box center [216, 173] width 28 height 6
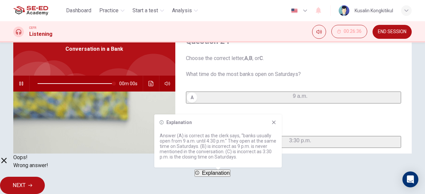
type input "0"
click at [305, 73] on span "Choose the correct letter, A , B , or C . What time do the most banks open on S…" at bounding box center [293, 66] width 215 height 24
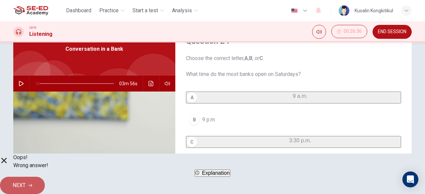
click at [45, 177] on button "NEXT" at bounding box center [22, 185] width 45 height 17
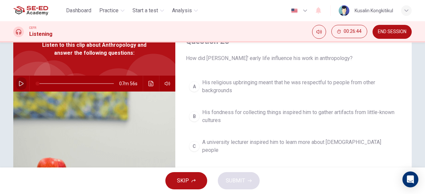
click at [19, 83] on icon "button" at bounding box center [21, 83] width 5 height 5
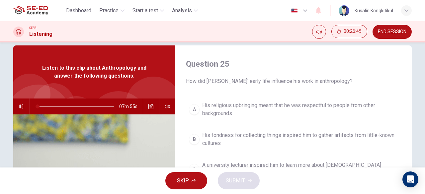
scroll to position [0, 0]
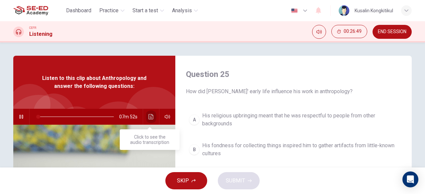
click at [148, 116] on icon "Click to see the audio transcription" at bounding box center [150, 116] width 5 height 5
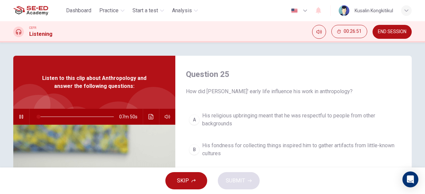
scroll to position [472, 0]
click at [376, 194] on div at bounding box center [212, 194] width 425 height 0
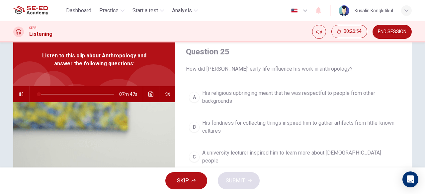
scroll to position [33, 0]
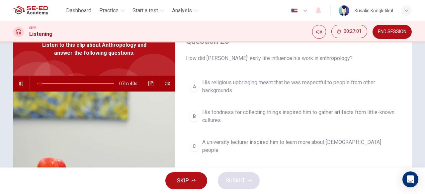
click at [13, 89] on div "07m 40s" at bounding box center [94, 84] width 162 height 16
click at [21, 84] on icon "button" at bounding box center [21, 83] width 5 height 5
click at [19, 85] on icon "button" at bounding box center [21, 83] width 5 height 5
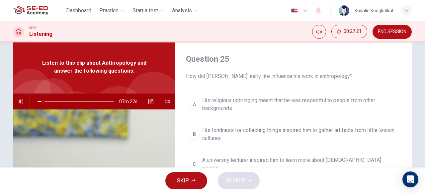
scroll to position [0, 0]
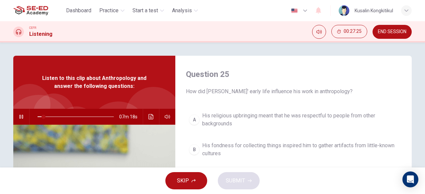
drag, startPoint x: 219, startPoint y: 94, endPoint x: 258, endPoint y: 87, distance: 39.4
click at [251, 88] on span "How did Boas' early life influence his work in anthropology?" at bounding box center [293, 92] width 215 height 8
click at [264, 88] on span "How did Boas' early life influence his work in anthropology?" at bounding box center [293, 92] width 215 height 8
drag, startPoint x: 267, startPoint y: 89, endPoint x: 268, endPoint y: 93, distance: 3.5
click at [268, 92] on span "How did Boas' early life influence his work in anthropology?" at bounding box center [293, 92] width 215 height 8
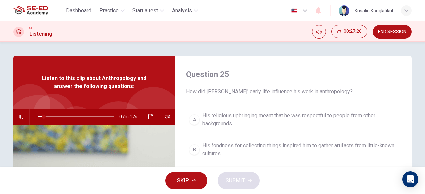
click at [268, 93] on span "How did Boas' early life influence his work in anthropology?" at bounding box center [293, 92] width 215 height 8
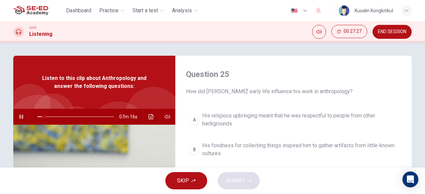
click at [268, 93] on span "How did Boas' early life influence his work in anthropology?" at bounding box center [293, 92] width 215 height 8
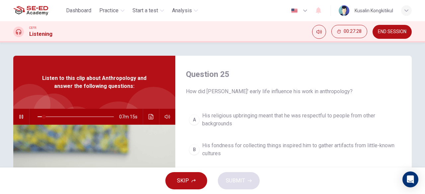
click at [268, 93] on span "How did Boas' early life influence his work in anthropology?" at bounding box center [293, 92] width 215 height 8
click at [149, 117] on icon "Click to see the audio transcription" at bounding box center [150, 116] width 5 height 5
click at [364, 194] on div at bounding box center [212, 194] width 425 height 0
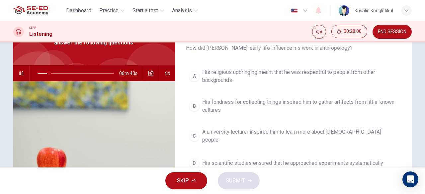
scroll to position [33, 0]
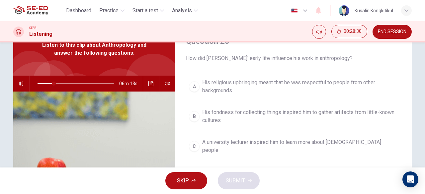
click at [151, 85] on icon "Click to see the audio transcription" at bounding box center [150, 83] width 5 height 5
drag, startPoint x: 201, startPoint y: 103, endPoint x: 248, endPoint y: 99, distance: 46.6
click at [336, 194] on div at bounding box center [212, 194] width 425 height 0
click at [55, 85] on span at bounding box center [57, 84] width 4 height 4
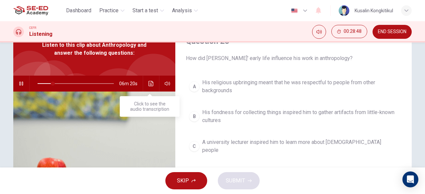
click at [150, 86] on icon "Click to see the audio transcription" at bounding box center [150, 83] width 5 height 5
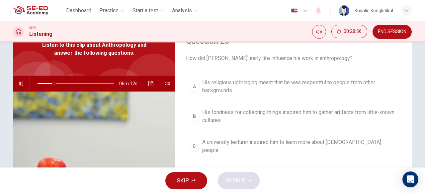
scroll to position [0, 0]
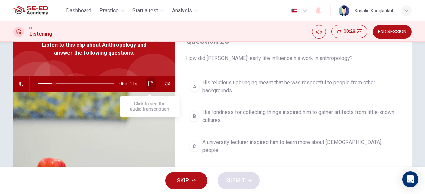
click at [149, 81] on icon "Click to see the audio transcription" at bounding box center [150, 83] width 5 height 5
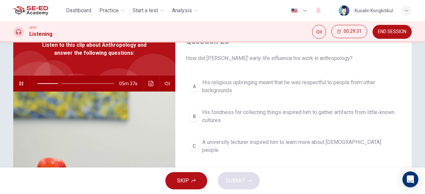
scroll to position [66, 0]
click at [346, 194] on div at bounding box center [212, 194] width 425 height 0
click at [150, 83] on icon "Click to see the audio transcription" at bounding box center [150, 83] width 5 height 5
click at [318, 194] on div at bounding box center [212, 194] width 425 height 0
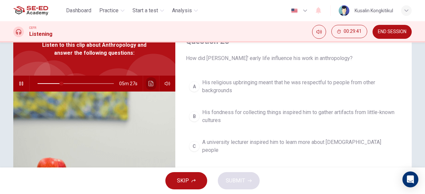
click at [148, 84] on icon "Click to see the audio transcription" at bounding box center [150, 83] width 5 height 5
drag, startPoint x: 60, startPoint y: 85, endPoint x: 14, endPoint y: 88, distance: 45.9
click at [15, 88] on div "07m 56s" at bounding box center [94, 84] width 162 height 16
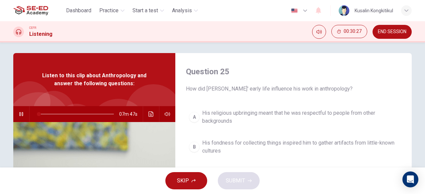
scroll to position [0, 0]
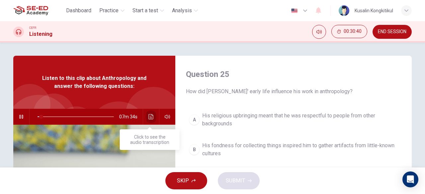
click at [149, 117] on icon "Click to see the audio transcription" at bounding box center [150, 116] width 5 height 5
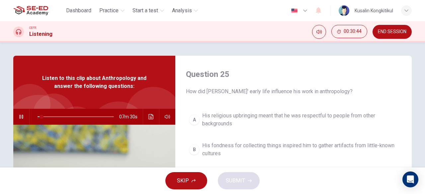
click at [351, 194] on div at bounding box center [212, 194] width 425 height 0
click at [147, 123] on button "Click to see the audio transcription" at bounding box center [151, 117] width 11 height 16
drag, startPoint x: 213, startPoint y: 90, endPoint x: 258, endPoint y: 90, distance: 44.5
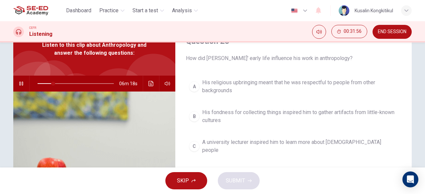
scroll to position [66, 0]
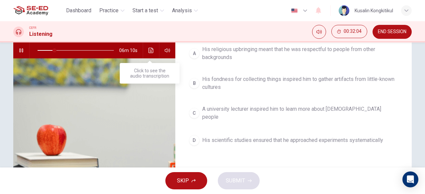
click at [148, 51] on icon "Click to see the audio transcription" at bounding box center [150, 50] width 5 height 5
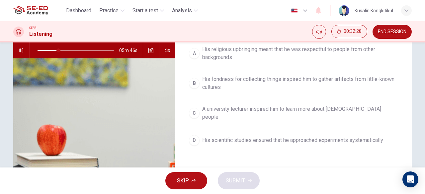
click at [342, 194] on div at bounding box center [212, 194] width 425 height 0
click at [339, 86] on span "His fondness for collecting things inspired him to gather artifacts from little…" at bounding box center [300, 83] width 196 height 16
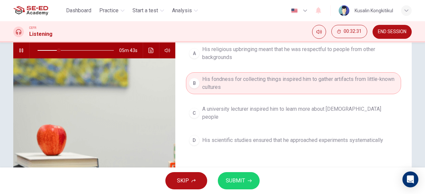
click at [252, 180] on button "SUBMIT" at bounding box center [239, 180] width 42 height 17
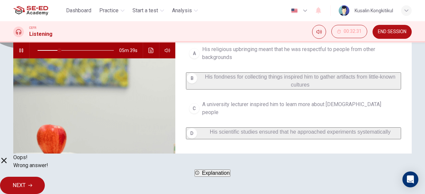
click at [208, 176] on span "Explanation" at bounding box center [216, 173] width 28 height 6
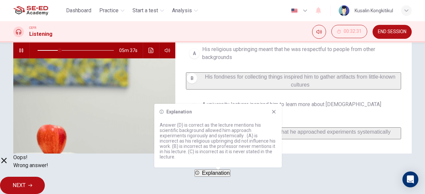
click at [274, 109] on icon at bounding box center [273, 111] width 5 height 5
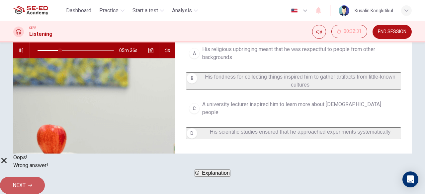
click at [45, 181] on button "NEXT" at bounding box center [22, 185] width 45 height 17
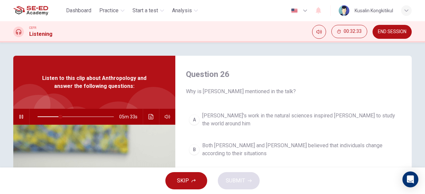
scroll to position [33, 0]
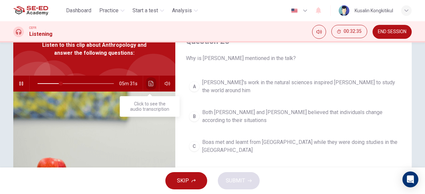
click at [151, 82] on icon "Click to see the audio transcription" at bounding box center [150, 83] width 5 height 5
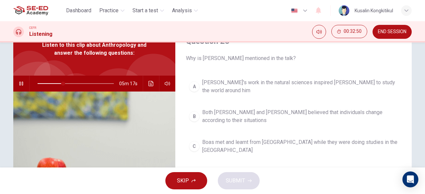
scroll to position [232, 0]
click at [338, 194] on div at bounding box center [212, 194] width 425 height 0
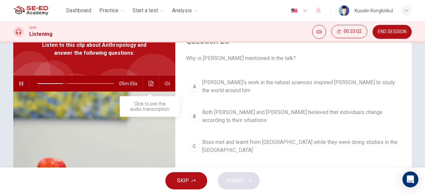
scroll to position [66, 0]
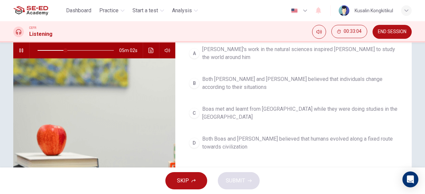
click at [148, 52] on icon "Click to see the audio transcription" at bounding box center [150, 50] width 5 height 5
click at [149, 52] on icon "Click to see the audio transcription" at bounding box center [150, 50] width 5 height 5
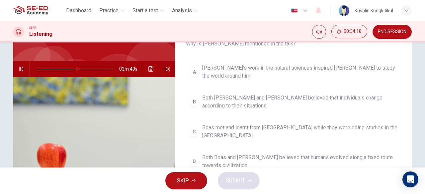
scroll to position [33, 0]
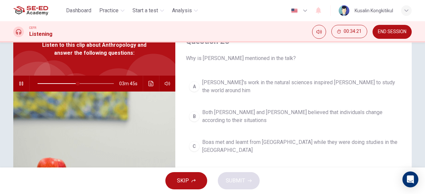
click at [154, 84] on button "Click to see the audio transcription" at bounding box center [151, 84] width 11 height 16
drag, startPoint x: 227, startPoint y: 107, endPoint x: 280, endPoint y: 104, distance: 53.5
click at [344, 194] on div at bounding box center [212, 194] width 425 height 0
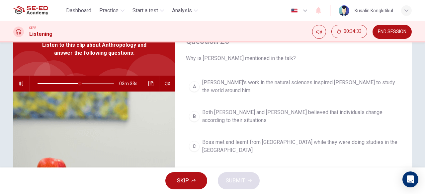
click at [21, 82] on icon "button" at bounding box center [21, 84] width 4 height 4
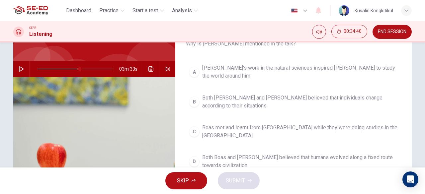
scroll to position [33, 0]
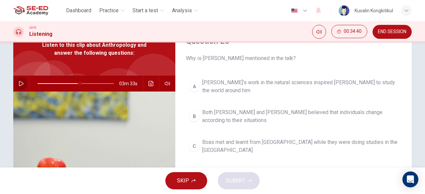
drag, startPoint x: 19, startPoint y: 82, endPoint x: 153, endPoint y: 84, distance: 134.1
click at [19, 82] on icon "button" at bounding box center [21, 83] width 5 height 5
click at [153, 83] on button "Click to see the audio transcription" at bounding box center [151, 84] width 11 height 16
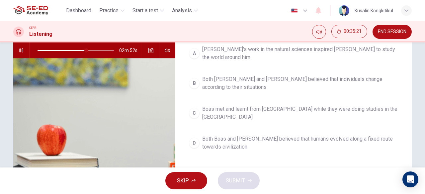
scroll to position [33, 0]
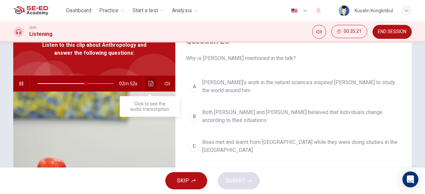
click at [146, 84] on button "Click to see the audio transcription" at bounding box center [151, 84] width 11 height 16
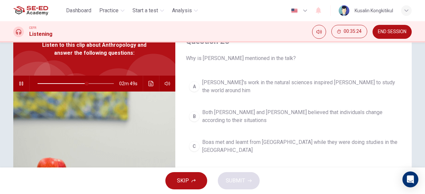
scroll to position [266, 0]
click at [377, 194] on div at bounding box center [212, 194] width 425 height 0
drag, startPoint x: 271, startPoint y: 50, endPoint x: 329, endPoint y: 42, distance: 58.9
click at [329, 42] on div "Question 26 Why is Charles Darwin mentioned in the talk?" at bounding box center [293, 49] width 215 height 27
click at [22, 85] on icon "button" at bounding box center [21, 83] width 5 height 5
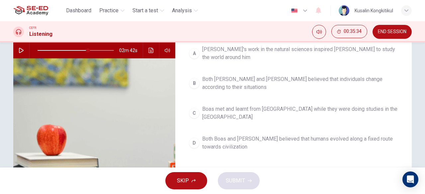
scroll to position [33, 0]
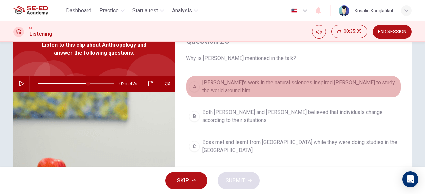
drag, startPoint x: 306, startPoint y: 89, endPoint x: 319, endPoint y: 89, distance: 12.6
click at [307, 89] on button "A Darwin's work in the natural sciences inspired Boas to study the world around…" at bounding box center [293, 87] width 215 height 22
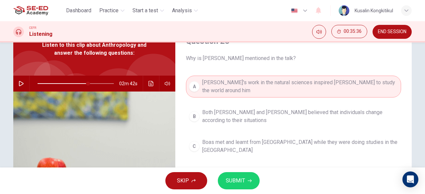
click at [331, 109] on span "Both Darwin and Boas believed that individuals change according to their situat…" at bounding box center [300, 117] width 196 height 16
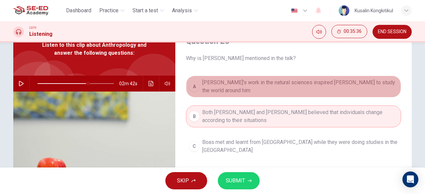
click at [337, 89] on button "A Darwin's work in the natural sciences inspired Boas to study the world around…" at bounding box center [293, 87] width 215 height 22
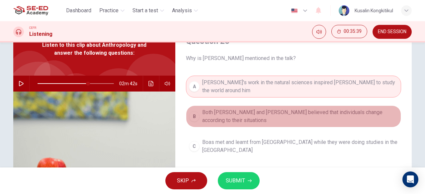
drag, startPoint x: 299, startPoint y: 107, endPoint x: 304, endPoint y: 107, distance: 5.0
click at [299, 109] on span "Both Darwin and Boas believed that individuals change according to their situat…" at bounding box center [300, 117] width 196 height 16
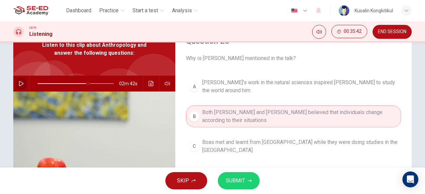
drag, startPoint x: 21, startPoint y: 83, endPoint x: 157, endPoint y: 99, distance: 136.7
click at [24, 83] on button "button" at bounding box center [21, 84] width 11 height 16
click at [150, 85] on icon "Click to see the audio transcription" at bounding box center [150, 83] width 5 height 5
click at [341, 194] on div at bounding box center [212, 194] width 425 height 0
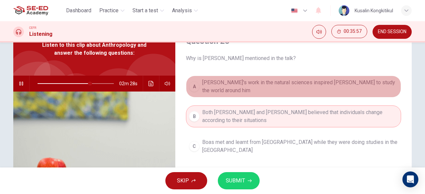
click at [335, 81] on span "Darwin's work in the natural sciences inspired Boas to study the world around h…" at bounding box center [300, 87] width 196 height 16
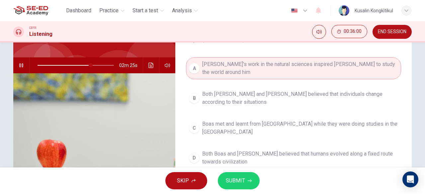
scroll to position [66, 0]
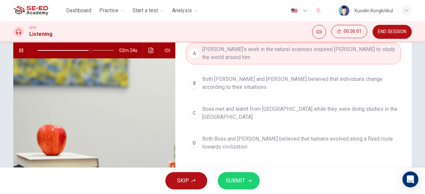
click at [242, 182] on span "SUBMIT" at bounding box center [235, 180] width 19 height 9
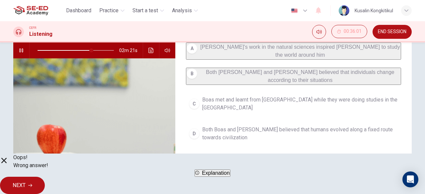
click at [230, 177] on button "Explanation" at bounding box center [213, 173] width 36 height 7
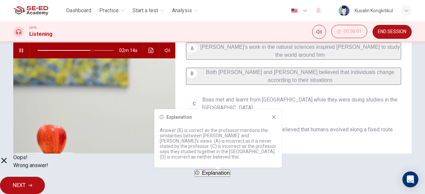
drag, startPoint x: 199, startPoint y: 133, endPoint x: 252, endPoint y: 134, distance: 53.5
click at [252, 134] on p "Answer (B) is correct as the professor mentions the similarities between Boas' …" at bounding box center [218, 144] width 117 height 32
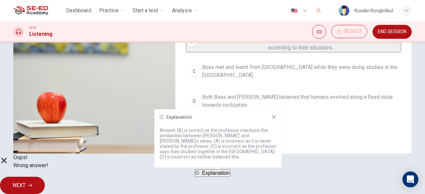
scroll to position [66, 0]
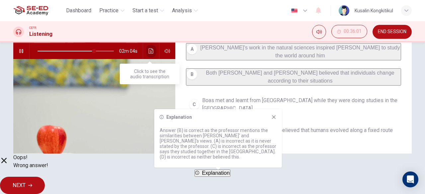
click at [146, 50] on button "Click to see the audio transcription" at bounding box center [151, 51] width 11 height 16
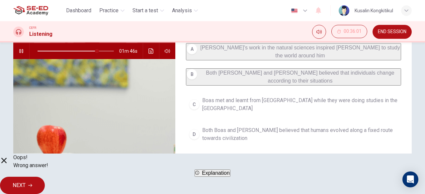
scroll to position [266, 0]
click at [26, 181] on span "NEXT" at bounding box center [19, 185] width 13 height 9
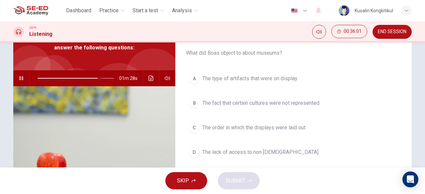
scroll to position [33, 0]
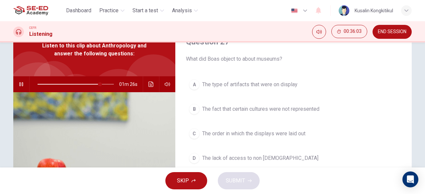
click at [19, 83] on icon "button" at bounding box center [21, 84] width 5 height 5
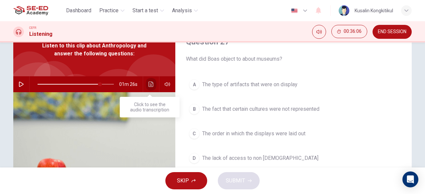
click at [150, 83] on icon "Click to see the audio transcription" at bounding box center [150, 84] width 5 height 5
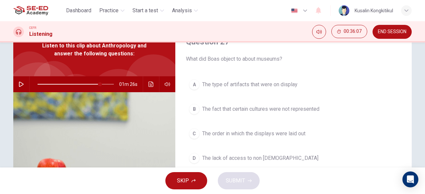
scroll to position [66, 0]
click at [363, 194] on div at bounding box center [212, 194] width 425 height 0
click at [146, 84] on button "Click to see the audio transcription" at bounding box center [151, 84] width 11 height 16
drag, startPoint x: 174, startPoint y: 88, endPoint x: 271, endPoint y: 89, distance: 97.6
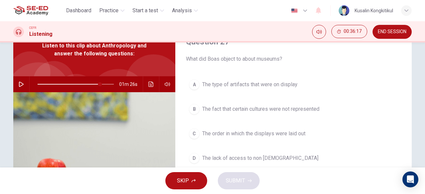
drag, startPoint x: 202, startPoint y: 93, endPoint x: 282, endPoint y: 97, distance: 80.1
drag, startPoint x: 165, startPoint y: 109, endPoint x: 127, endPoint y: 116, distance: 38.4
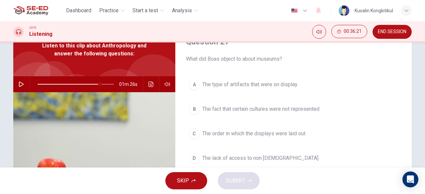
drag, startPoint x: 169, startPoint y: 118, endPoint x: 242, endPoint y: 115, distance: 72.4
drag, startPoint x: 230, startPoint y: 24, endPoint x: 218, endPoint y: 55, distance: 32.6
drag, startPoint x: 262, startPoint y: 35, endPoint x: 222, endPoint y: 43, distance: 41.4
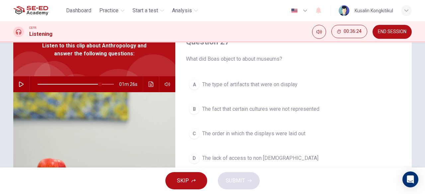
click at [148, 83] on icon "Click to see the audio transcription" at bounding box center [150, 84] width 5 height 5
drag, startPoint x: 161, startPoint y: 103, endPoint x: 263, endPoint y: 98, distance: 101.7
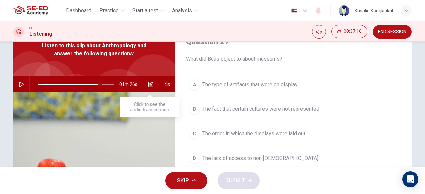
click at [149, 85] on icon "Click to see the audio transcription" at bounding box center [150, 84] width 5 height 5
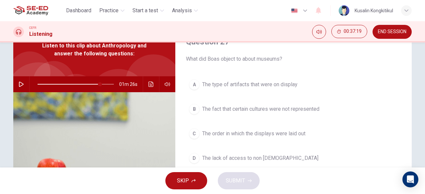
scroll to position [299, 0]
drag, startPoint x: 177, startPoint y: 85, endPoint x: 251, endPoint y: 85, distance: 73.7
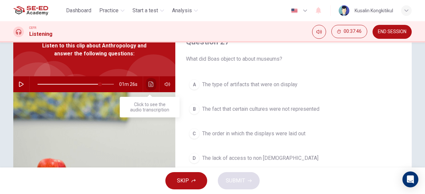
click at [148, 83] on icon "Click to see the audio transcription" at bounding box center [150, 84] width 5 height 5
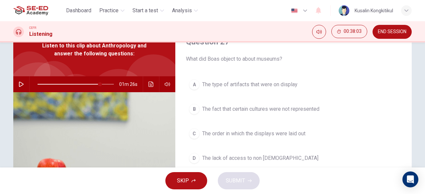
scroll to position [332, 0]
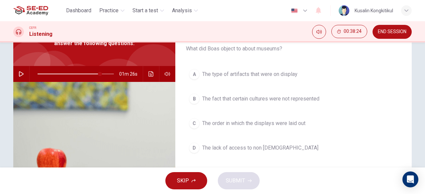
scroll to position [33, 0]
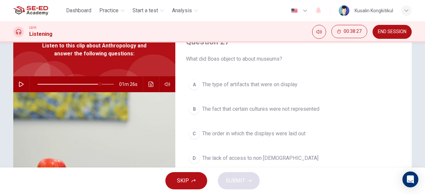
click at [146, 83] on button "Click to see the audio transcription" at bounding box center [151, 84] width 11 height 16
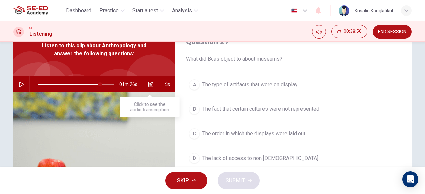
click at [148, 83] on icon "Click to see the audio transcription" at bounding box center [150, 84] width 5 height 5
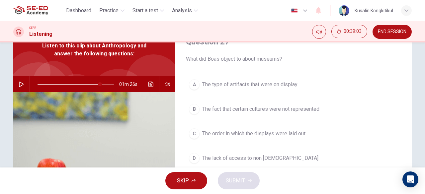
click at [242, 130] on span "The order in which the displays were laid out" at bounding box center [253, 134] width 103 height 8
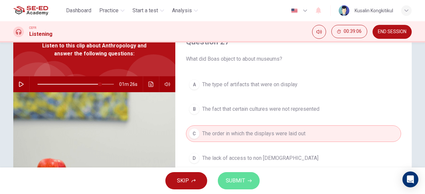
click at [239, 179] on span "SUBMIT" at bounding box center [235, 180] width 19 height 9
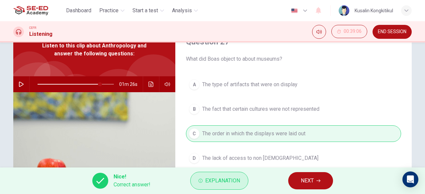
click at [228, 187] on button "Explanation" at bounding box center [219, 181] width 58 height 18
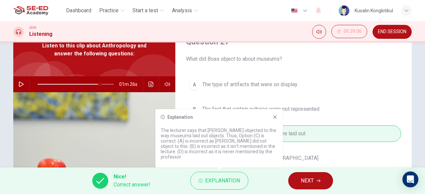
click at [261, 185] on div "Nice! Correct answer! Explanation NEXT" at bounding box center [212, 181] width 425 height 27
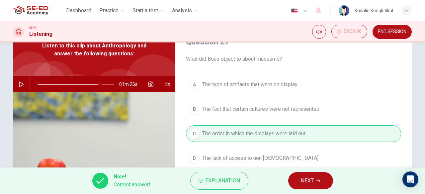
click at [302, 178] on span "NEXT" at bounding box center [307, 180] width 13 height 9
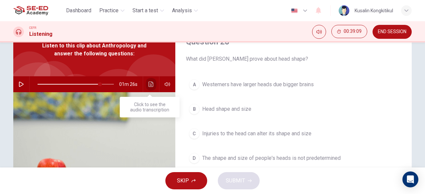
click at [151, 87] on button "Click to see the audio transcription" at bounding box center [151, 84] width 11 height 16
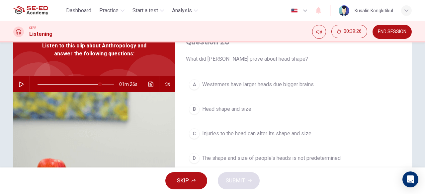
scroll to position [278, 0]
click at [346, 194] on div at bounding box center [212, 194] width 425 height 0
click at [19, 83] on icon "button" at bounding box center [21, 84] width 5 height 5
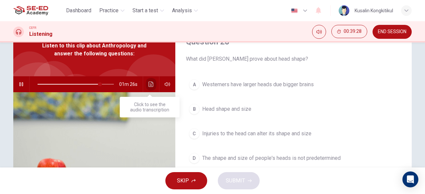
click at [146, 83] on button "Click to see the audio transcription" at bounding box center [151, 84] width 11 height 16
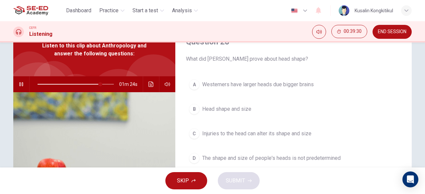
click at [13, 194] on div at bounding box center [212, 194] width 425 height 0
click at [20, 83] on icon "button" at bounding box center [21, 84] width 5 height 5
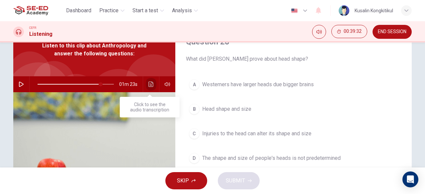
click at [146, 81] on button "Click to see the audio transcription" at bounding box center [151, 84] width 11 height 16
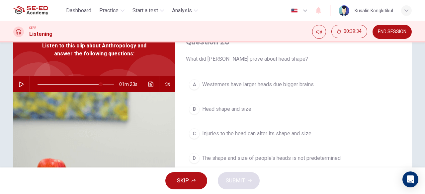
type input "80"
click at [98, 84] on span at bounding box center [99, 84] width 4 height 4
drag, startPoint x: 385, startPoint y: 36, endPoint x: 248, endPoint y: 41, distance: 136.9
click at [385, 36] on button "END SESSION" at bounding box center [391, 32] width 39 height 14
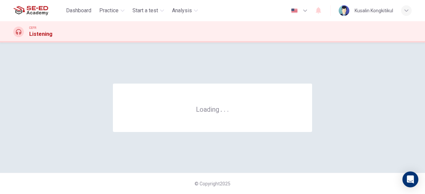
scroll to position [0, 0]
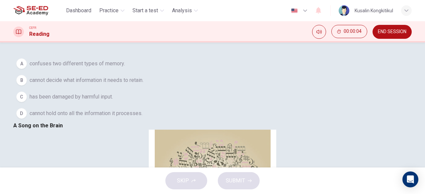
scroll to position [66, 0]
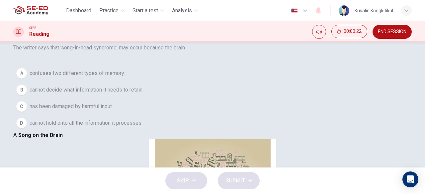
scroll to position [100, 0]
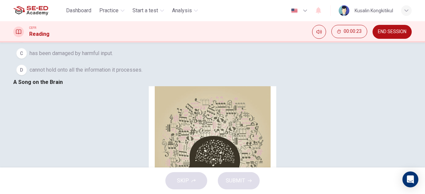
drag, startPoint x: 279, startPoint y: 95, endPoint x: 364, endPoint y: 104, distance: 85.8
drag, startPoint x: 280, startPoint y: 107, endPoint x: 278, endPoint y: 113, distance: 5.6
drag, startPoint x: 265, startPoint y: 114, endPoint x: 401, endPoint y: 106, distance: 135.7
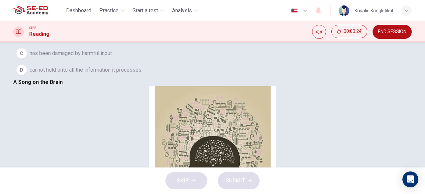
drag, startPoint x: 345, startPoint y: 106, endPoint x: 404, endPoint y: 105, distance: 59.8
drag, startPoint x: 251, startPoint y: 105, endPoint x: 337, endPoint y: 109, distance: 86.1
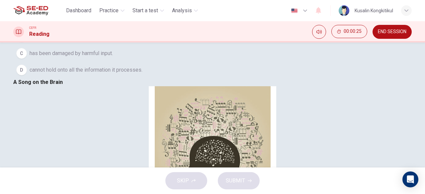
drag, startPoint x: 275, startPoint y: 117, endPoint x: 355, endPoint y: 117, distance: 80.3
drag, startPoint x: 286, startPoint y: 118, endPoint x: 345, endPoint y: 119, distance: 59.1
drag, startPoint x: 312, startPoint y: 124, endPoint x: 282, endPoint y: 123, distance: 29.9
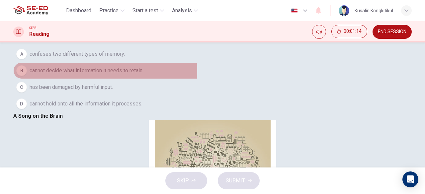
click at [93, 75] on span "cannot decide what information it needs to retain." at bounding box center [87, 71] width 114 height 8
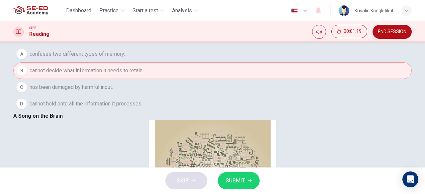
scroll to position [100, 0]
click at [237, 184] on span "SUBMIT" at bounding box center [235, 180] width 19 height 9
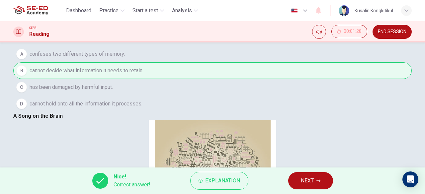
click at [301, 186] on button "NEXT" at bounding box center [310, 180] width 45 height 17
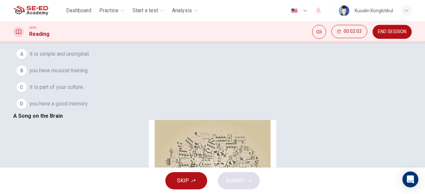
scroll to position [166, 0]
click at [85, 58] on span "it is simple and unoriginal." at bounding box center [60, 54] width 60 height 8
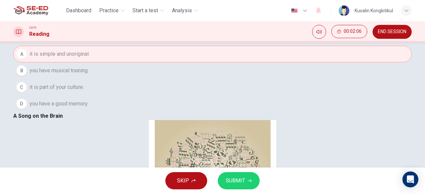
click at [82, 79] on button "B you have musical training." at bounding box center [212, 70] width 398 height 17
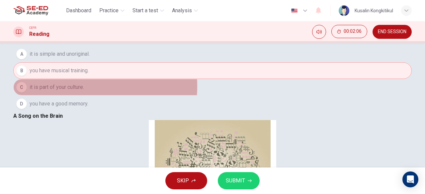
click at [71, 91] on span "it is part of your culture." at bounding box center [57, 87] width 54 height 8
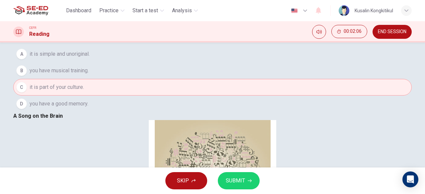
click at [68, 112] on button "D you have a good memory." at bounding box center [212, 104] width 398 height 17
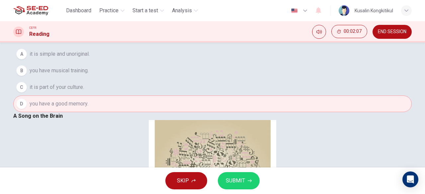
click at [75, 91] on span "it is part of your culture." at bounding box center [57, 87] width 54 height 8
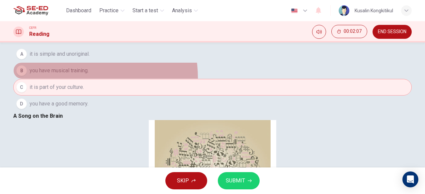
click at [81, 79] on button "B you have musical training." at bounding box center [212, 70] width 398 height 17
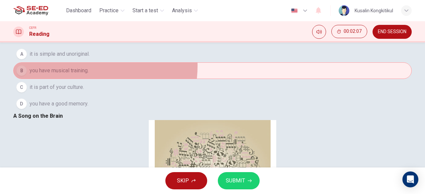
click at [84, 79] on button "B you have musical training." at bounding box center [212, 70] width 398 height 17
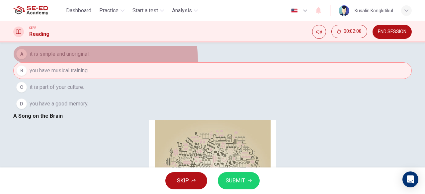
click at [88, 62] on button "A it is simple and unoriginal." at bounding box center [212, 54] width 398 height 17
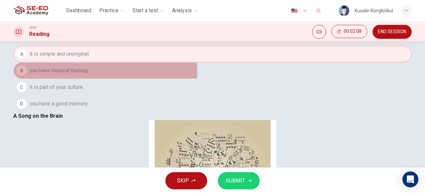
drag, startPoint x: 71, startPoint y: 94, endPoint x: 66, endPoint y: 98, distance: 5.9
click at [69, 79] on button "B you have musical training." at bounding box center [212, 70] width 398 height 17
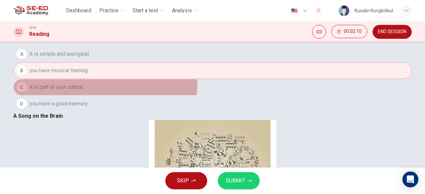
click at [66, 91] on span "it is part of your culture." at bounding box center [57, 87] width 54 height 8
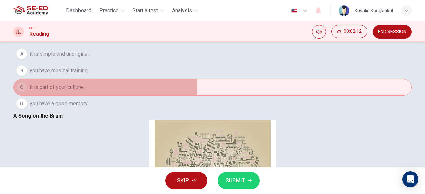
click at [82, 91] on span "it is part of your culture." at bounding box center [57, 87] width 54 height 8
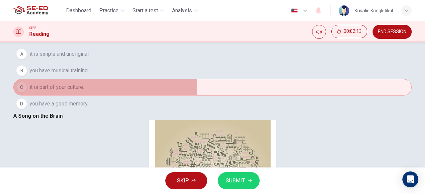
click at [82, 91] on span "it is part of your culture." at bounding box center [57, 87] width 54 height 8
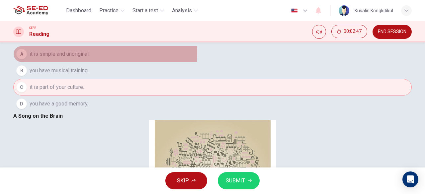
click at [80, 58] on span "it is simple and unoriginal." at bounding box center [60, 54] width 60 height 8
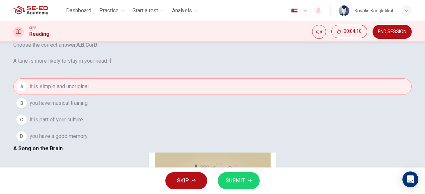
scroll to position [66, 0]
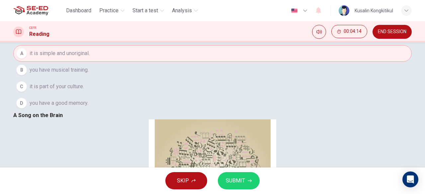
click at [244, 181] on span "SUBMIT" at bounding box center [235, 180] width 19 height 9
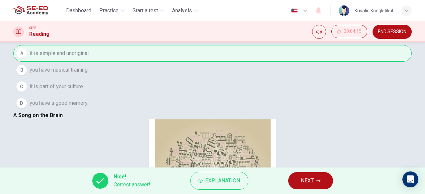
click at [315, 181] on button "NEXT" at bounding box center [310, 180] width 45 height 17
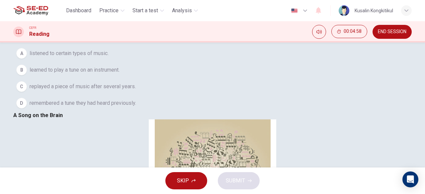
click at [136, 107] on span "remembered a tune they had heard previously." at bounding box center [83, 103] width 107 height 8
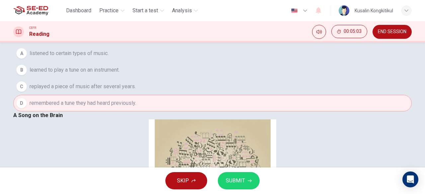
scroll to position [266, 0]
click at [247, 178] on button "SUBMIT" at bounding box center [239, 180] width 42 height 17
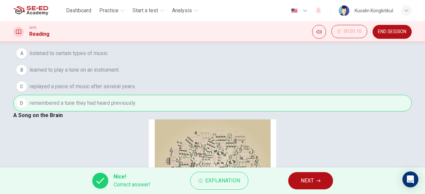
click at [310, 184] on span "NEXT" at bounding box center [307, 180] width 13 height 9
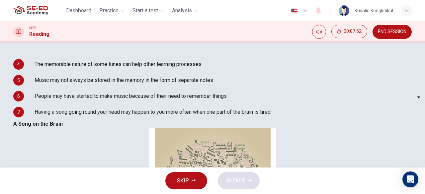
scroll to position [398, 0]
drag, startPoint x: 280, startPoint y: 101, endPoint x: 304, endPoint y: 97, distance: 24.1
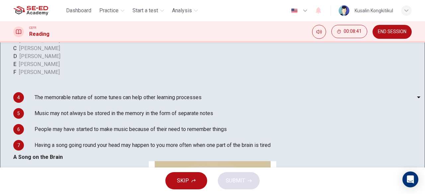
scroll to position [127, 0]
drag, startPoint x: 287, startPoint y: 82, endPoint x: 368, endPoint y: 91, distance: 80.5
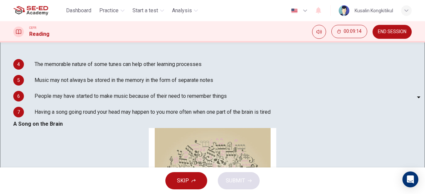
scroll to position [493, 0]
click at [61, 119] on body "This site uses cookies, as explained in our Privacy Policy . If you agree to th…" at bounding box center [212, 97] width 425 height 194
click at [118, 194] on div at bounding box center [212, 194] width 425 height 0
click at [51, 120] on body "This site uses cookies, as explained in our Privacy Policy . If you agree to th…" at bounding box center [212, 97] width 425 height 194
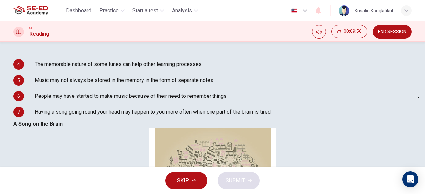
type input "E"
drag, startPoint x: 352, startPoint y: 103, endPoint x: 367, endPoint y: 98, distance: 15.4
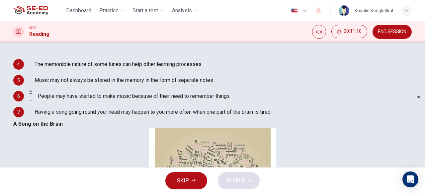
drag, startPoint x: 116, startPoint y: 99, endPoint x: 150, endPoint y: 93, distance: 35.3
click at [149, 93] on div "4 ​ ​ The memorable nature of some tunes can help other learning processes 5 ​ …" at bounding box center [212, 88] width 398 height 64
drag, startPoint x: 179, startPoint y: 99, endPoint x: 198, endPoint y: 99, distance: 19.3
click at [198, 84] on span "Music may not always be stored in the memory in the form of separate notes" at bounding box center [124, 80] width 179 height 8
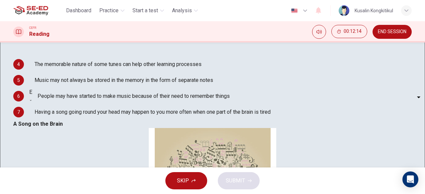
drag, startPoint x: 257, startPoint y: 53, endPoint x: 330, endPoint y: 55, distance: 72.8
drag, startPoint x: 305, startPoint y: 64, endPoint x: 350, endPoint y: 64, distance: 44.8
drag, startPoint x: 318, startPoint y: 65, endPoint x: 345, endPoint y: 63, distance: 27.3
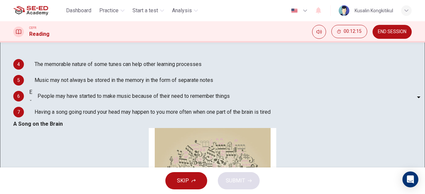
drag, startPoint x: 306, startPoint y: 104, endPoint x: 357, endPoint y: 97, distance: 51.3
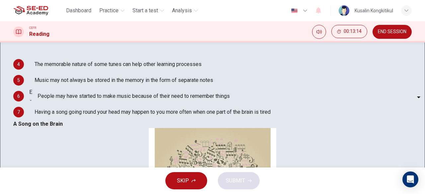
drag, startPoint x: 262, startPoint y: 106, endPoint x: 333, endPoint y: 106, distance: 71.4
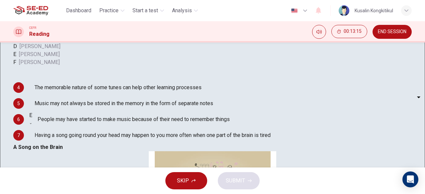
scroll to position [99, 0]
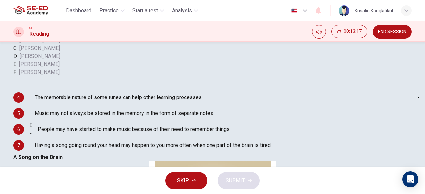
drag, startPoint x: 288, startPoint y: 103, endPoint x: 331, endPoint y: 99, distance: 42.7
drag, startPoint x: 244, startPoint y: 112, endPoint x: 341, endPoint y: 112, distance: 97.6
drag, startPoint x: 303, startPoint y: 117, endPoint x: 351, endPoint y: 112, distance: 48.1
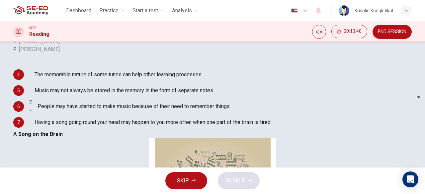
scroll to position [132, 0]
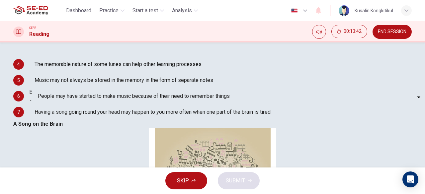
drag, startPoint x: 143, startPoint y: 126, endPoint x: 158, endPoint y: 127, distance: 14.6
click at [160, 120] on div "4 ​ ​ The memorable nature of some tunes can help other learning processes 5 ​ …" at bounding box center [212, 88] width 398 height 64
drag, startPoint x: 89, startPoint y: 134, endPoint x: 213, endPoint y: 135, distance: 124.2
drag, startPoint x: 93, startPoint y: 138, endPoint x: 212, endPoint y: 133, distance: 119.0
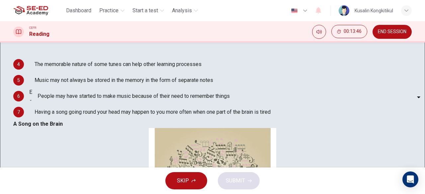
click at [174, 120] on div "Questions 4 - 7 Look at the following theories and the list of people below. Ma…" at bounding box center [212, 22] width 398 height 197
drag, startPoint x: 299, startPoint y: 111, endPoint x: 411, endPoint y: 125, distance: 113.1
drag, startPoint x: 268, startPoint y: 129, endPoint x: 313, endPoint y: 125, distance: 45.4
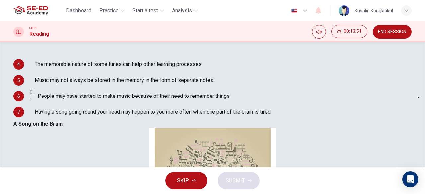
drag, startPoint x: 32, startPoint y: 128, endPoint x: 37, endPoint y: 127, distance: 5.4
click at [33, 120] on div "4 ​ ​ The memorable nature of some tunes can help other learning processes 5 ​ …" at bounding box center [212, 88] width 398 height 64
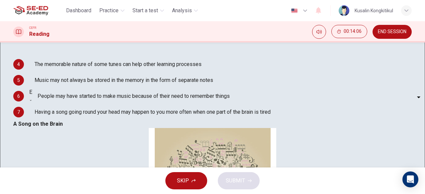
drag, startPoint x: 277, startPoint y: 110, endPoint x: 383, endPoint y: 103, distance: 106.5
drag, startPoint x: 276, startPoint y: 106, endPoint x: 327, endPoint y: 114, distance: 51.7
drag, startPoint x: 263, startPoint y: 115, endPoint x: 305, endPoint y: 119, distance: 42.7
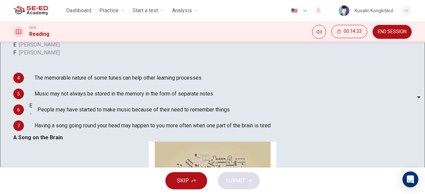
scroll to position [132, 0]
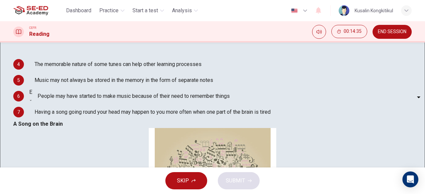
drag, startPoint x: 87, startPoint y: 134, endPoint x: 191, endPoint y: 137, distance: 103.6
click at [191, 116] on span "Having a song going round your head may happen to you more often when one part …" at bounding box center [153, 112] width 236 height 8
drag, startPoint x: 81, startPoint y: 77, endPoint x: 133, endPoint y: 80, distance: 52.5
click at [133, 68] on span "The memorable nature of some tunes can help other learning processes" at bounding box center [118, 64] width 167 height 8
drag, startPoint x: 133, startPoint y: 80, endPoint x: 180, endPoint y: 78, distance: 46.8
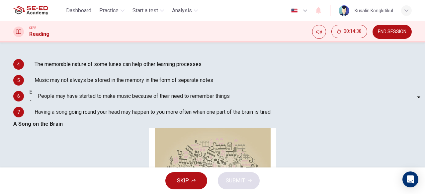
click at [180, 68] on span "The memorable nature of some tunes can help other learning processes" at bounding box center [118, 64] width 167 height 8
drag, startPoint x: 339, startPoint y: 81, endPoint x: 375, endPoint y: 78, distance: 35.9
drag, startPoint x: 289, startPoint y: 73, endPoint x: 313, endPoint y: 81, distance: 25.2
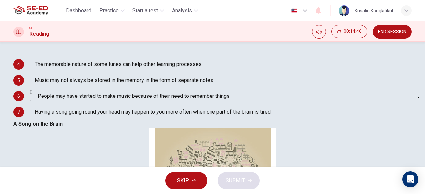
drag, startPoint x: 277, startPoint y: 84, endPoint x: 298, endPoint y: 87, distance: 22.1
drag, startPoint x: 238, startPoint y: 91, endPoint x: 406, endPoint y: 97, distance: 167.4
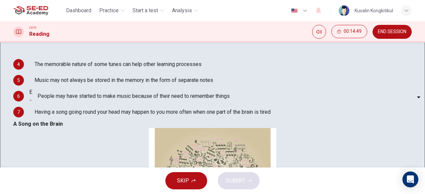
drag, startPoint x: 250, startPoint y: 95, endPoint x: 395, endPoint y: 99, distance: 145.1
drag, startPoint x: 293, startPoint y: 103, endPoint x: 388, endPoint y: 103, distance: 94.9
drag, startPoint x: 304, startPoint y: 108, endPoint x: 335, endPoint y: 108, distance: 31.2
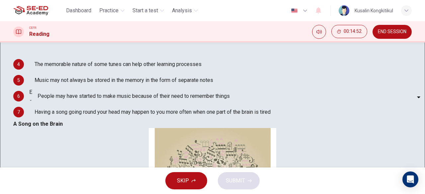
drag, startPoint x: 326, startPoint y: 112, endPoint x: 343, endPoint y: 115, distance: 17.2
drag, startPoint x: 346, startPoint y: 115, endPoint x: 326, endPoint y: 109, distance: 21.1
drag, startPoint x: 293, startPoint y: 111, endPoint x: 336, endPoint y: 106, distance: 43.7
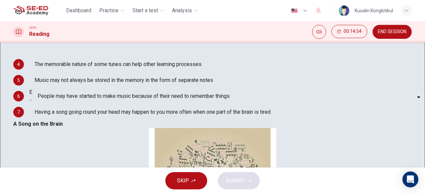
drag, startPoint x: 336, startPoint y: 106, endPoint x: 425, endPoint y: 108, distance: 88.3
click at [425, 108] on div "Questions 4 - 7 Look at the following theories and the list of people below. Ma…" at bounding box center [212, 104] width 425 height 125
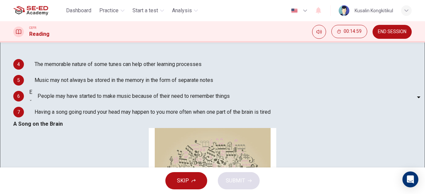
drag, startPoint x: 230, startPoint y: 182, endPoint x: 241, endPoint y: 180, distance: 10.5
click at [230, 182] on div "SKIP SUBMIT" at bounding box center [212, 181] width 425 height 27
drag, startPoint x: 224, startPoint y: 119, endPoint x: 235, endPoint y: 123, distance: 11.3
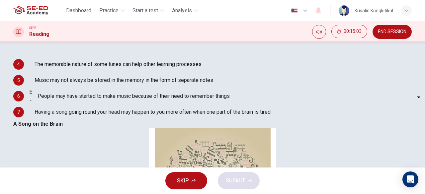
drag, startPoint x: 251, startPoint y: 126, endPoint x: 282, endPoint y: 126, distance: 30.9
drag, startPoint x: 272, startPoint y: 124, endPoint x: 276, endPoint y: 122, distance: 3.9
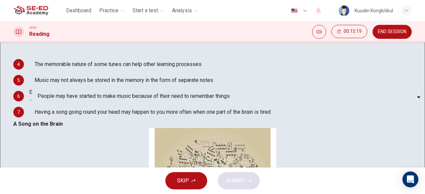
scroll to position [37, 0]
click at [63, 78] on body "This site uses cookies, as explained in our Privacy Policy . If you agree to th…" at bounding box center [212, 97] width 425 height 194
click at [60, 84] on body "This site uses cookies, as explained in our Privacy Policy . If you agree to th…" at bounding box center [212, 97] width 425 height 194
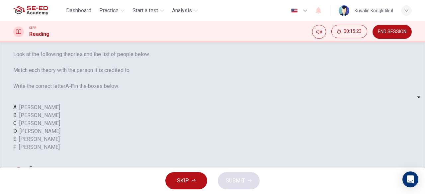
scroll to position [0, 0]
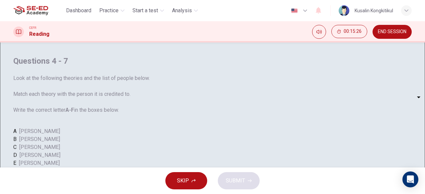
drag, startPoint x: 51, startPoint y: 92, endPoint x: 84, endPoint y: 102, distance: 34.8
click at [152, 91] on span "Look at the following theories and the list of people below. Match each theory …" at bounding box center [212, 94] width 398 height 40
drag, startPoint x: 57, startPoint y: 106, endPoint x: 151, endPoint y: 102, distance: 94.0
click at [151, 102] on span "Look at the following theories and the list of people below. Match each theory …" at bounding box center [212, 94] width 398 height 40
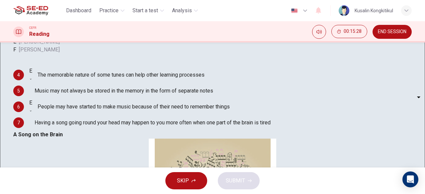
scroll to position [132, 0]
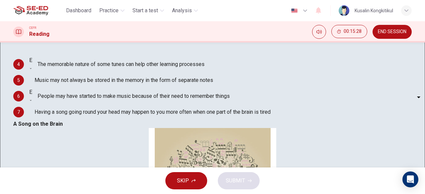
click at [57, 80] on body "This site uses cookies, as explained in our Privacy Policy . If you agree to th…" at bounding box center [212, 97] width 425 height 194
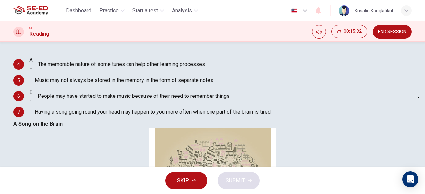
scroll to position [526, 0]
drag, startPoint x: 255, startPoint y: 136, endPoint x: 381, endPoint y: 123, distance: 126.8
drag, startPoint x: 98, startPoint y: 134, endPoint x: 174, endPoint y: 134, distance: 76.4
click at [173, 116] on span "Having a song going round your head may happen to you more often when one part …" at bounding box center [153, 112] width 236 height 8
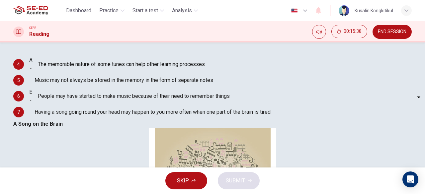
drag, startPoint x: 97, startPoint y: 134, endPoint x: 156, endPoint y: 134, distance: 59.1
click at [156, 116] on span "Having a song going round your head may happen to you more often when one part …" at bounding box center [153, 112] width 236 height 8
drag, startPoint x: 229, startPoint y: 120, endPoint x: 284, endPoint y: 112, distance: 55.0
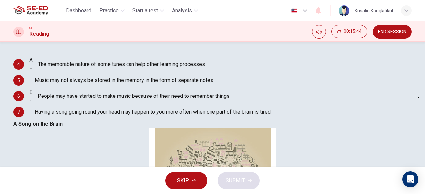
scroll to position [426, 0]
drag, startPoint x: 299, startPoint y: 73, endPoint x: 372, endPoint y: 77, distance: 73.1
drag, startPoint x: 248, startPoint y: 90, endPoint x: 401, endPoint y: 92, distance: 152.7
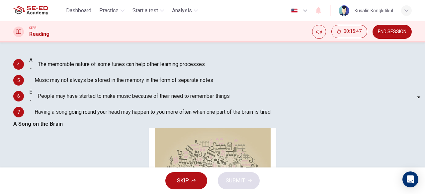
drag, startPoint x: 202, startPoint y: 94, endPoint x: 347, endPoint y: 103, distance: 145.7
click at [62, 82] on body "This site uses cookies, as explained in our Privacy Policy . If you agree to th…" at bounding box center [212, 97] width 425 height 194
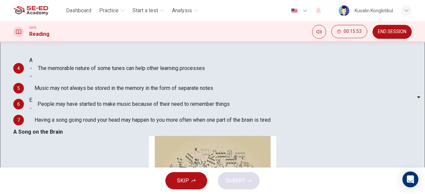
click at [135, 194] on div at bounding box center [212, 194] width 425 height 0
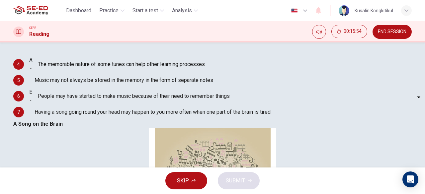
scroll to position [0, 0]
click at [54, 117] on body "This site uses cookies, as explained in our Privacy Policy . If you agree to th…" at bounding box center [212, 97] width 425 height 194
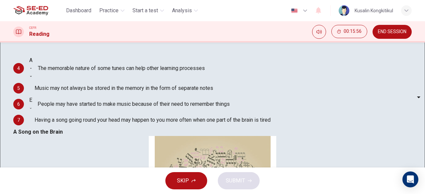
type input "D"
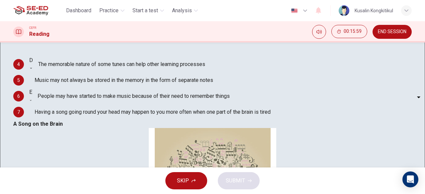
scroll to position [360, 0]
drag, startPoint x: 332, startPoint y: 57, endPoint x: 363, endPoint y: 57, distance: 30.9
drag, startPoint x: 283, startPoint y: 75, endPoint x: 333, endPoint y: 76, distance: 50.1
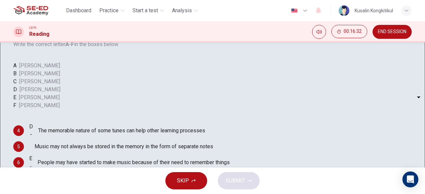
scroll to position [127, 0]
drag, startPoint x: 310, startPoint y: 110, endPoint x: 340, endPoint y: 107, distance: 29.7
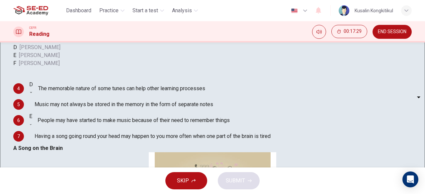
scroll to position [132, 0]
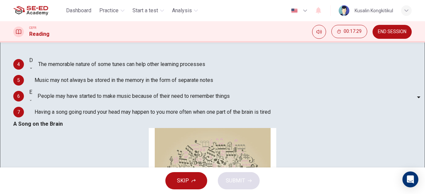
click at [46, 133] on body "This site uses cookies, as explained in our Privacy Policy . If you agree to th…" at bounding box center [212, 97] width 425 height 194
type input "B"
drag, startPoint x: 149, startPoint y: 128, endPoint x: 175, endPoint y: 126, distance: 26.3
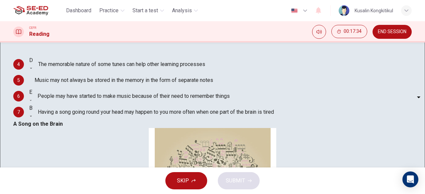
click at [175, 88] on div "​ ​ Music may not always be stored in the memory in the form of separate notes" at bounding box center [121, 80] width 184 height 16
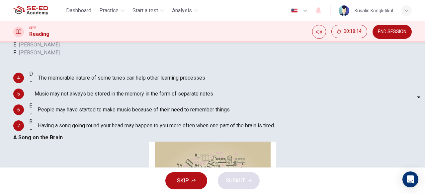
scroll to position [132, 0]
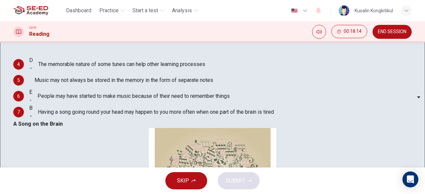
click at [64, 96] on body "This site uses cookies, as explained in our Privacy Policy . If you agree to th…" at bounding box center [212, 97] width 425 height 194
type input "C"
click at [237, 176] on span "SUBMIT" at bounding box center [235, 180] width 19 height 9
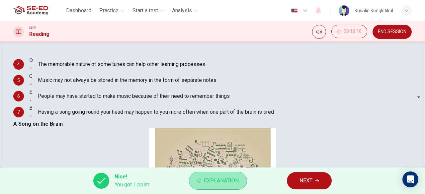
click at [239, 178] on button "Explanation" at bounding box center [218, 181] width 58 height 18
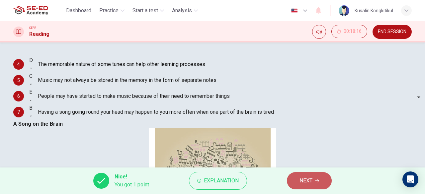
click at [307, 178] on span "NEXT" at bounding box center [305, 180] width 13 height 9
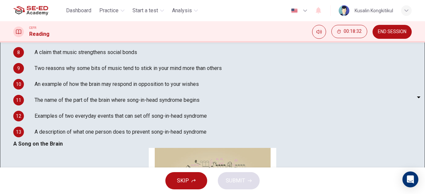
scroll to position [133, 0]
click at [62, 80] on body "This site uses cookies, as explained in our Privacy Policy . If you agree to th…" at bounding box center [212, 97] width 425 height 194
type input "C"
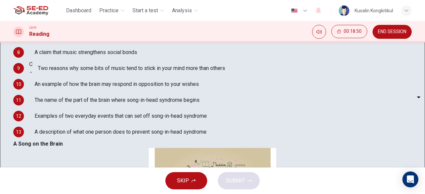
click at [60, 102] on body "This site uses cookies, as explained in our Privacy Policy . If you agree to th…" at bounding box center [212, 97] width 425 height 194
type input "E"
click at [72, 155] on body "This site uses cookies, as explained in our Privacy Policy . If you agree to th…" at bounding box center [212, 97] width 425 height 194
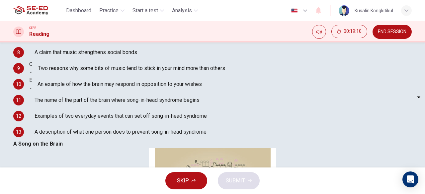
type input "F"
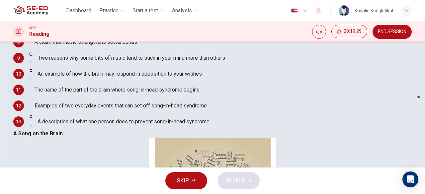
scroll to position [99, 0]
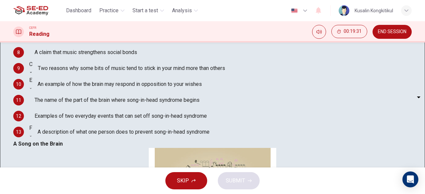
drag, startPoint x: 87, startPoint y: 63, endPoint x: 168, endPoint y: 66, distance: 80.7
click at [137, 56] on span "A claim that music strengthens social bonds" at bounding box center [86, 52] width 103 height 8
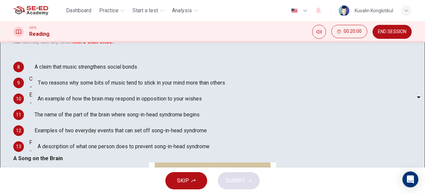
scroll to position [100, 0]
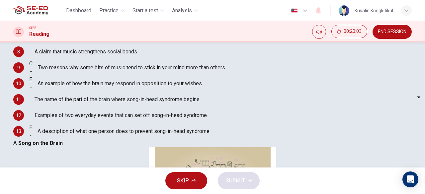
drag, startPoint x: 310, startPoint y: 72, endPoint x: 325, endPoint y: 70, distance: 15.2
drag, startPoint x: 61, startPoint y: 116, endPoint x: 61, endPoint y: 125, distance: 9.6
click at [61, 118] on body "This site uses cookies, as explained in our Privacy Policy . If you agree to th…" at bounding box center [212, 97] width 425 height 194
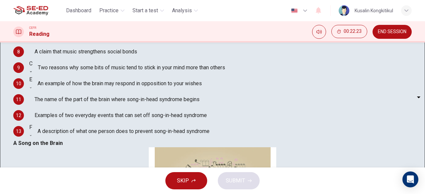
type input "D"
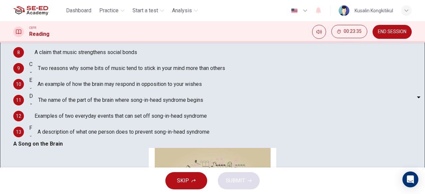
scroll to position [459, 0]
click at [62, 61] on body "This site uses cookies, as explained in our Privacy Policy . If you agree to th…" at bounding box center [212, 97] width 425 height 194
click at [145, 194] on div at bounding box center [212, 194] width 425 height 0
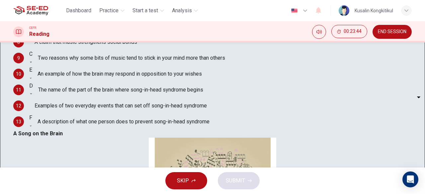
scroll to position [99, 0]
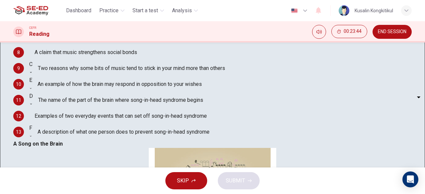
click at [58, 65] on body "This site uses cookies, as explained in our Privacy Policy . If you agree to th…" at bounding box center [212, 97] width 425 height 194
click at [154, 194] on div at bounding box center [212, 194] width 425 height 0
click at [67, 137] on body "This site uses cookies, as explained in our Privacy Policy . If you agree to th…" at bounding box center [212, 97] width 425 height 194
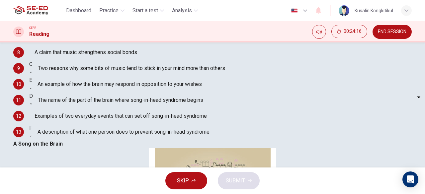
type input "A"
drag, startPoint x: 315, startPoint y: 79, endPoint x: 359, endPoint y: 85, distance: 43.8
drag, startPoint x: 229, startPoint y: 95, endPoint x: 256, endPoint y: 92, distance: 27.7
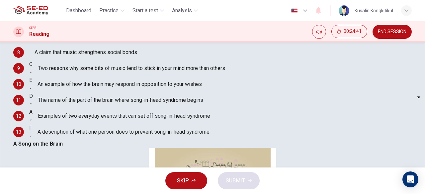
scroll to position [194, 0]
click at [62, 57] on body "This site uses cookies, as explained in our Privacy Policy . If you agree to th…" at bounding box center [212, 97] width 425 height 194
click at [125, 194] on div at bounding box center [212, 194] width 425 height 0
drag, startPoint x: 299, startPoint y: 109, endPoint x: 351, endPoint y: 115, distance: 52.2
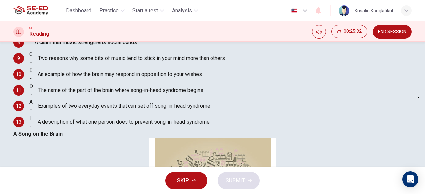
scroll to position [99, 0]
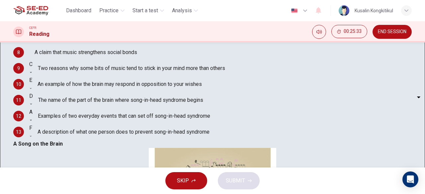
click at [68, 64] on body "This site uses cookies, as explained in our Privacy Policy . If you agree to th…" at bounding box center [212, 97] width 425 height 194
type input "I"
click at [247, 179] on button "SUBMIT" at bounding box center [239, 180] width 42 height 17
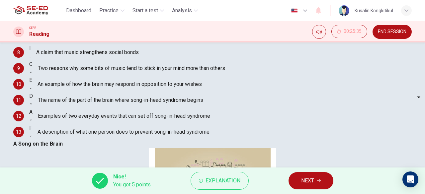
scroll to position [393, 0]
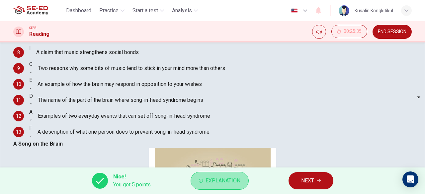
click at [215, 185] on span "Explanation" at bounding box center [222, 180] width 35 height 9
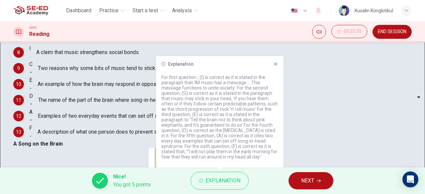
click at [266, 178] on div "Nice! You got 5 points Explanation NEXT" at bounding box center [212, 181] width 425 height 27
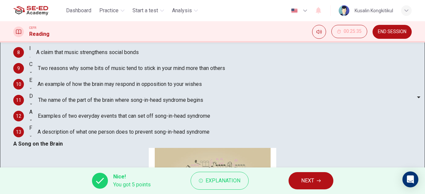
scroll to position [426, 0]
click at [299, 180] on button "NEXT" at bounding box center [310, 180] width 45 height 17
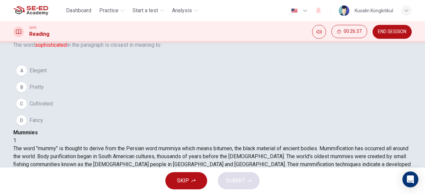
scroll to position [66, 0]
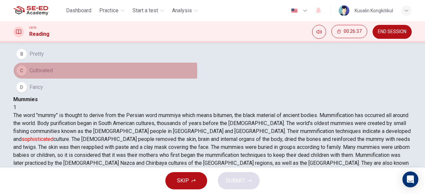
drag, startPoint x: 51, startPoint y: 100, endPoint x: 149, endPoint y: 124, distance: 100.9
click at [50, 75] on span "Cultivated" at bounding box center [41, 71] width 23 height 8
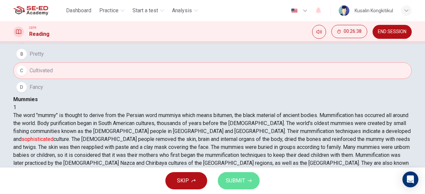
click at [230, 181] on span "SUBMIT" at bounding box center [235, 180] width 19 height 9
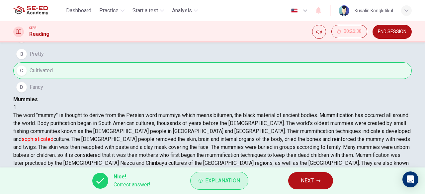
click at [237, 183] on span "Explanation" at bounding box center [222, 180] width 35 height 9
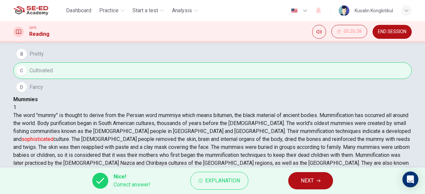
click at [315, 187] on button "NEXT" at bounding box center [310, 180] width 45 height 17
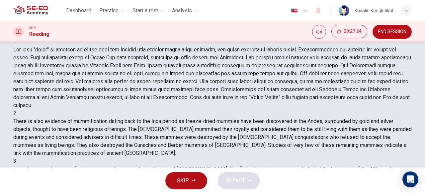
scroll to position [66, 0]
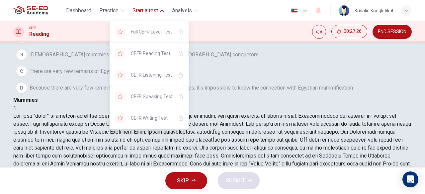
click at [149, 8] on span "Start a test" at bounding box center [145, 11] width 26 height 8
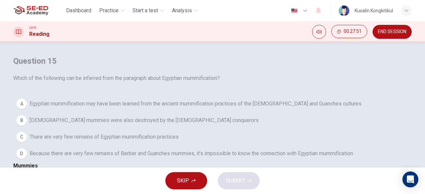
scroll to position [66, 0]
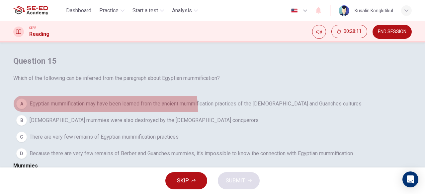
drag, startPoint x: 102, startPoint y: 132, endPoint x: 147, endPoint y: 133, distance: 44.5
click at [147, 108] on span "Egyptian mummification may have been learned from the ancient mummification pra…" at bounding box center [196, 104] width 332 height 8
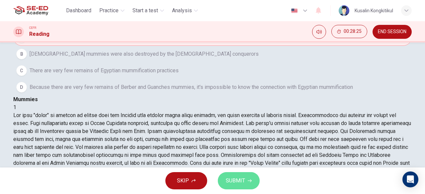
click at [240, 178] on span "SUBMIT" at bounding box center [235, 180] width 19 height 9
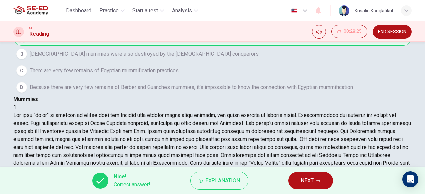
click at [292, 179] on button "NEXT" at bounding box center [310, 180] width 45 height 17
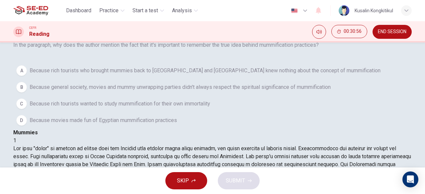
scroll to position [166, 0]
drag, startPoint x: 257, startPoint y: 111, endPoint x: 375, endPoint y: 118, distance: 117.7
drag, startPoint x: 245, startPoint y: 125, endPoint x: 408, endPoint y: 128, distance: 163.0
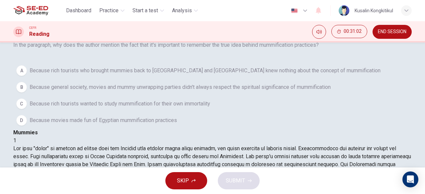
drag, startPoint x: 258, startPoint y: 137, endPoint x: 389, endPoint y: 134, distance: 131.2
click at [174, 91] on span "Because general society, movies and mummy unwrapping parties didn't always resp…" at bounding box center [180, 87] width 301 height 8
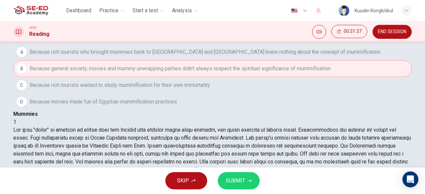
scroll to position [66, 0]
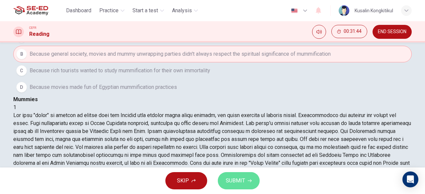
click at [233, 178] on span "SUBMIT" at bounding box center [235, 180] width 19 height 9
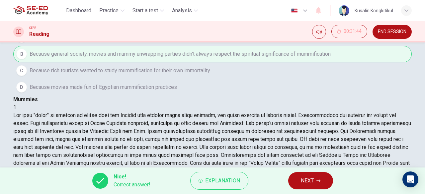
click at [308, 182] on span "NEXT" at bounding box center [307, 180] width 13 height 9
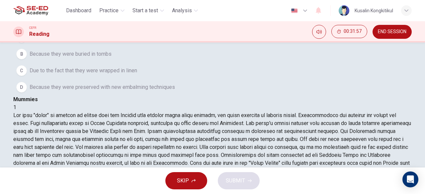
scroll to position [232, 0]
click at [168, 41] on span "Due to the fact that they were naturally preserved by the heat and dryness" at bounding box center [126, 38] width 193 height 8
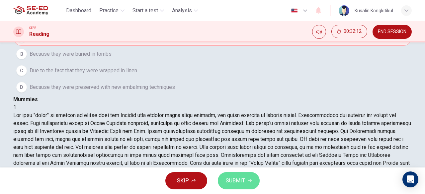
click at [233, 178] on span "SUBMIT" at bounding box center [235, 180] width 19 height 9
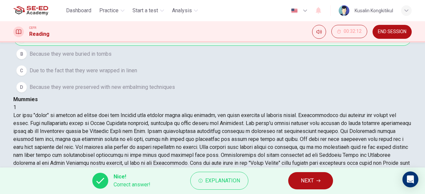
click at [296, 174] on button "NEXT" at bounding box center [310, 180] width 45 height 17
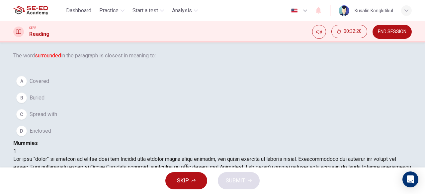
scroll to position [33, 0]
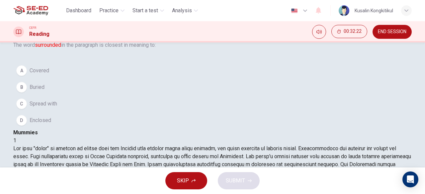
click at [27, 76] on div "A" at bounding box center [21, 70] width 11 height 11
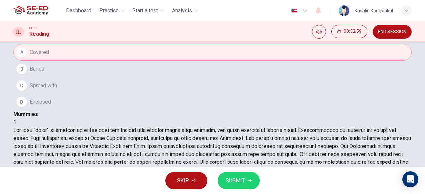
scroll to position [66, 0]
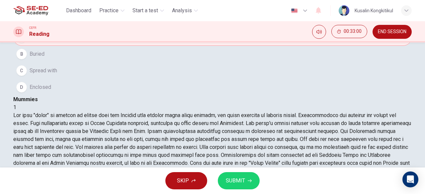
click at [70, 96] on button "D Enclosed" at bounding box center [212, 87] width 398 height 17
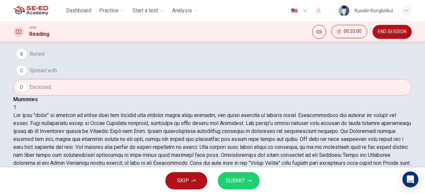
scroll to position [33, 0]
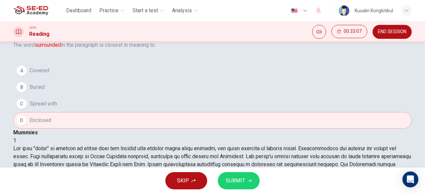
click at [246, 182] on button "SUBMIT" at bounding box center [239, 180] width 42 height 17
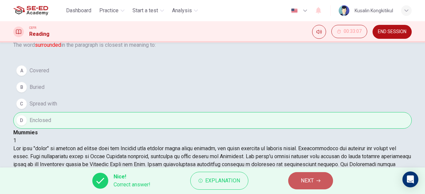
click at [295, 185] on button "NEXT" at bounding box center [310, 180] width 45 height 17
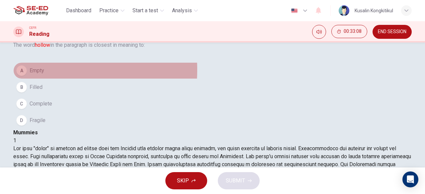
click at [38, 79] on button "A Empty" at bounding box center [212, 70] width 398 height 17
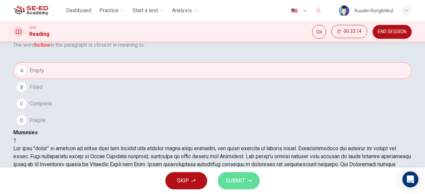
click at [233, 175] on button "SUBMIT" at bounding box center [239, 180] width 42 height 17
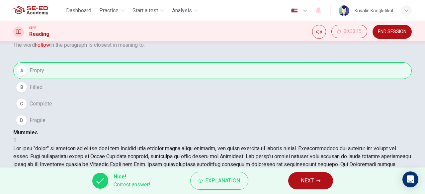
click at [305, 179] on span "NEXT" at bounding box center [307, 180] width 13 height 9
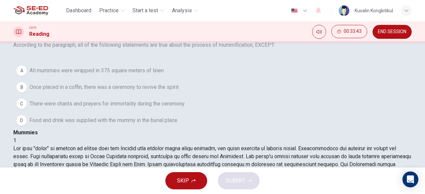
click at [122, 79] on button "A All mummies were wrapped in 375 square meters of linen" at bounding box center [212, 70] width 398 height 17
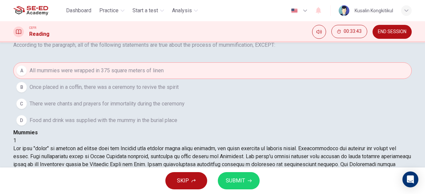
click at [253, 178] on button "SUBMIT" at bounding box center [239, 180] width 42 height 17
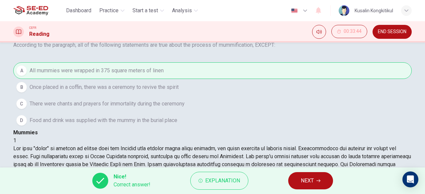
click at [302, 181] on span "NEXT" at bounding box center [307, 180] width 13 height 9
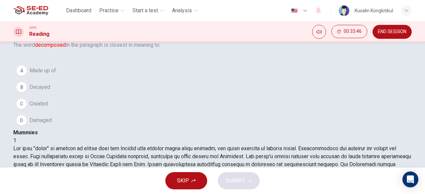
click at [44, 91] on span "Decayed" at bounding box center [40, 87] width 21 height 8
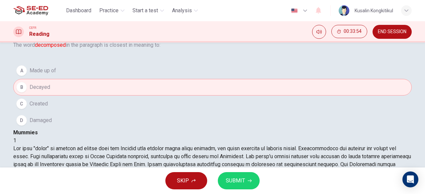
click at [243, 177] on span "SUBMIT" at bounding box center [235, 180] width 19 height 9
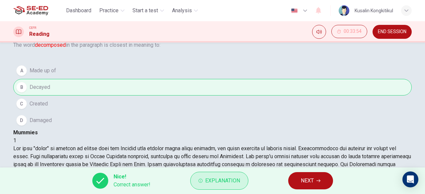
click at [239, 186] on span "Explanation" at bounding box center [222, 180] width 35 height 9
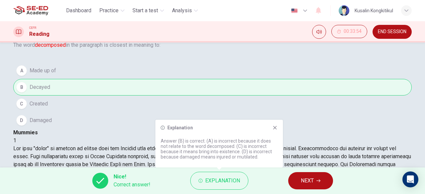
click at [301, 180] on span "NEXT" at bounding box center [307, 180] width 13 height 9
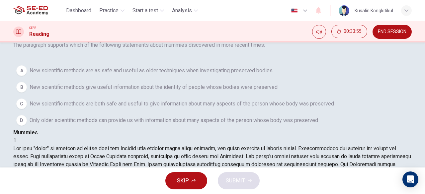
drag, startPoint x: 67, startPoint y: 55, endPoint x: 159, endPoint y: 63, distance: 92.6
click at [143, 49] on span "The paragraph supports which of the following statements about mummies discover…" at bounding box center [212, 45] width 398 height 8
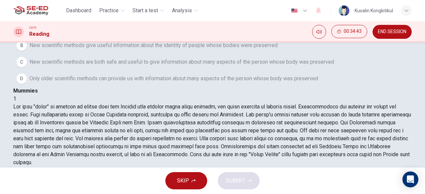
scroll to position [66, 0]
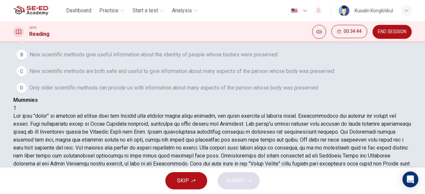
click at [22, 96] on div "Question 22 The paragraph supports which of the following statements about mumm…" at bounding box center [212, 43] width 398 height 106
click at [27, 77] on div "C" at bounding box center [21, 71] width 11 height 11
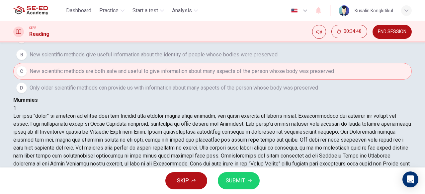
click at [233, 183] on span "SUBMIT" at bounding box center [235, 180] width 19 height 9
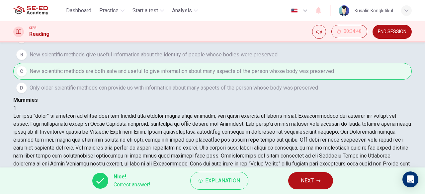
click at [298, 180] on button "NEXT" at bounding box center [310, 180] width 45 height 17
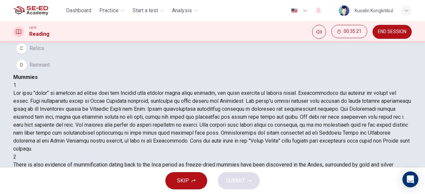
scroll to position [99, 0]
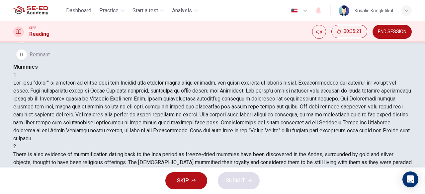
click at [39, 63] on div "Question 23 The word remains in the paragraph is closest in meaning to: A Corps…" at bounding box center [212, 10] width 398 height 106
drag, startPoint x: 42, startPoint y: 96, endPoint x: 122, endPoint y: 132, distance: 87.6
click at [42, 63] on button "D Remnant" at bounding box center [212, 54] width 398 height 17
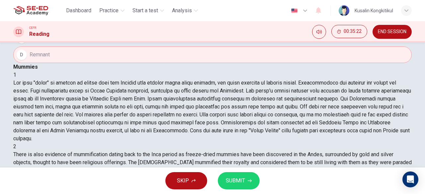
click at [241, 183] on span "SUBMIT" at bounding box center [235, 180] width 19 height 9
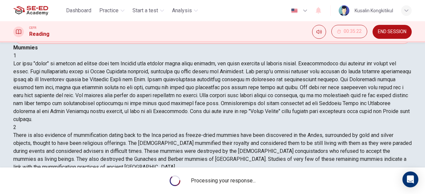
scroll to position [132, 0]
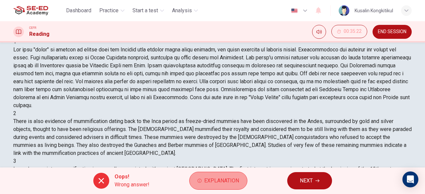
click at [207, 176] on button "Explanation" at bounding box center [218, 181] width 58 height 18
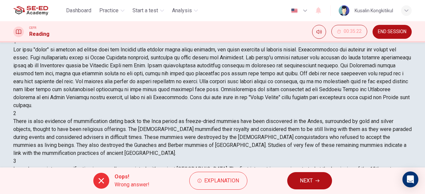
click at [309, 179] on span "NEXT" at bounding box center [306, 180] width 13 height 9
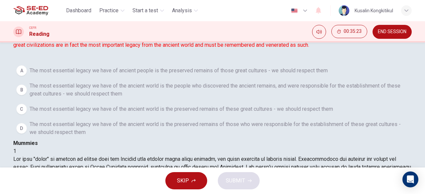
scroll to position [33, 0]
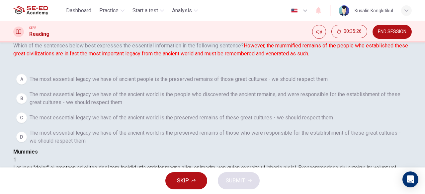
drag, startPoint x: 40, startPoint y: 68, endPoint x: 72, endPoint y: 70, distance: 31.9
click at [70, 58] on span "Which of the sentences below best expresses the essential information in the fo…" at bounding box center [212, 50] width 398 height 16
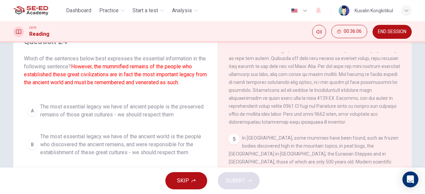
scroll to position [33, 0]
drag, startPoint x: 33, startPoint y: 106, endPoint x: 37, endPoint y: 111, distance: 6.7
click at [33, 106] on button "A The most essential legacy we have of ancient people is the preserved remains …" at bounding box center [115, 111] width 183 height 22
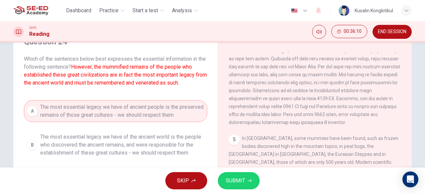
click at [250, 178] on button "SUBMIT" at bounding box center [239, 180] width 42 height 17
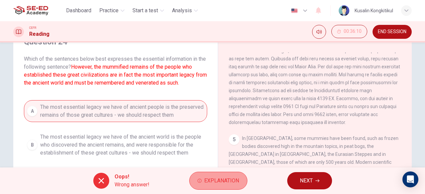
click at [221, 179] on span "Explanation" at bounding box center [221, 180] width 35 height 9
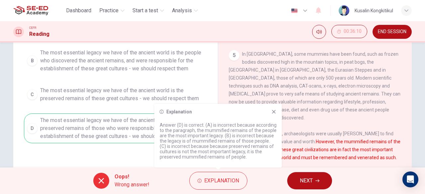
scroll to position [132, 0]
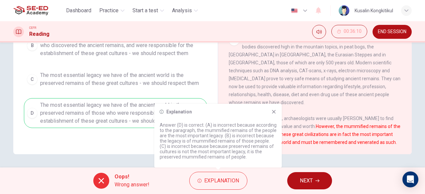
click at [60, 138] on div "Question 24 Which of the sentences below best expresses the essential informati…" at bounding box center [116, 42] width 194 height 224
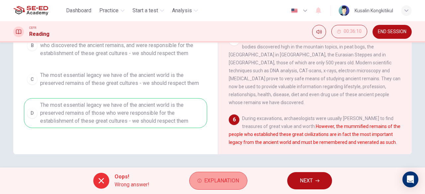
click at [220, 182] on span "Explanation" at bounding box center [221, 180] width 35 height 9
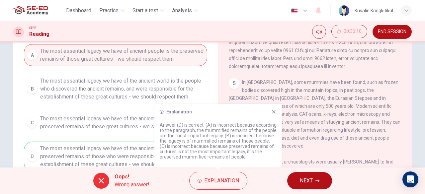
scroll to position [99, 0]
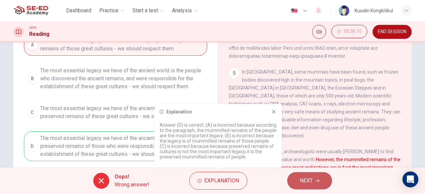
click at [304, 176] on button "NEXT" at bounding box center [309, 180] width 45 height 17
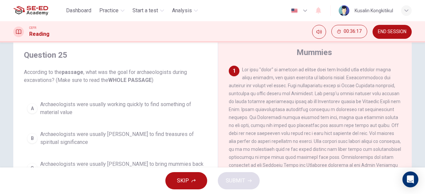
scroll to position [33, 0]
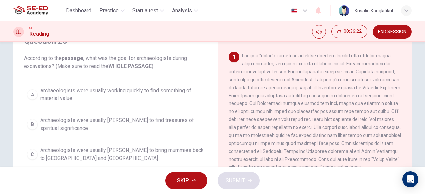
drag, startPoint x: 345, startPoint y: 54, endPoint x: 383, endPoint y: 56, distance: 38.2
click at [383, 56] on span at bounding box center [315, 111] width 172 height 117
drag, startPoint x: 262, startPoint y: 64, endPoint x: 392, endPoint y: 65, distance: 130.5
click at [392, 65] on span at bounding box center [315, 111] width 172 height 117
drag, startPoint x: 43, startPoint y: 65, endPoint x: 169, endPoint y: 63, distance: 126.2
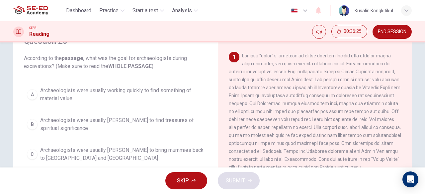
click at [169, 63] on span "According to the passage , what was the goal for archaeologists during excavati…" at bounding box center [115, 62] width 183 height 16
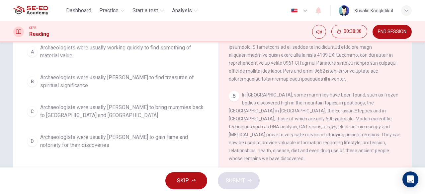
scroll to position [66, 0]
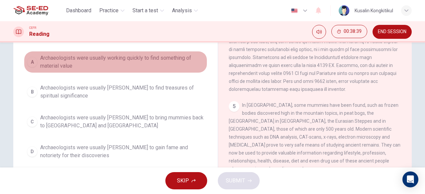
click at [179, 61] on span "Archaeologists were usually working quickly to find something of material value" at bounding box center [122, 62] width 164 height 16
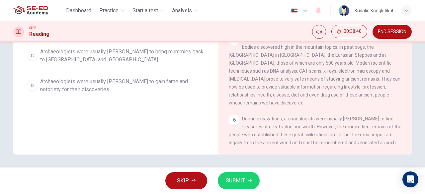
scroll to position [132, 0]
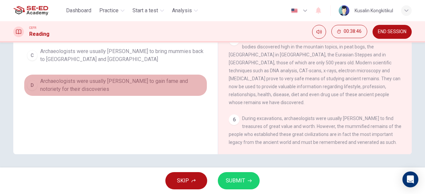
click at [168, 77] on span "Archaeologists were usually [PERSON_NAME] to gain fame and notoriety for their …" at bounding box center [122, 85] width 164 height 16
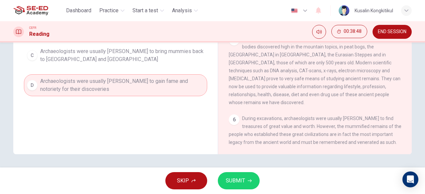
scroll to position [99, 0]
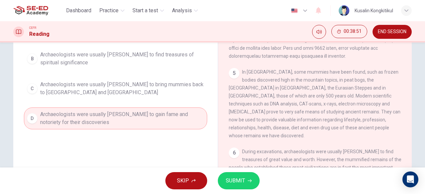
click at [158, 62] on span "Archaeologists were usually [PERSON_NAME] to find treasures of spiritual signif…" at bounding box center [122, 59] width 164 height 16
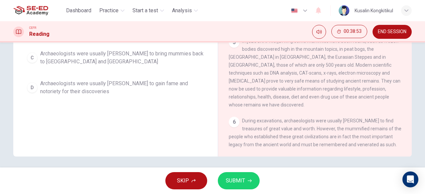
scroll to position [132, 0]
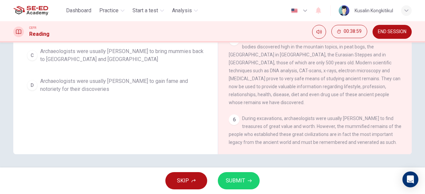
drag, startPoint x: 369, startPoint y: 120, endPoint x: 394, endPoint y: 120, distance: 25.2
click at [394, 120] on span "During excavations, archaeologists were usually [PERSON_NAME] to find treasures…" at bounding box center [315, 130] width 173 height 29
drag, startPoint x: 243, startPoint y: 127, endPoint x: 279, endPoint y: 126, distance: 35.9
click at [279, 127] on span "During excavations, archaeologists were usually [PERSON_NAME] to find treasures…" at bounding box center [315, 130] width 173 height 29
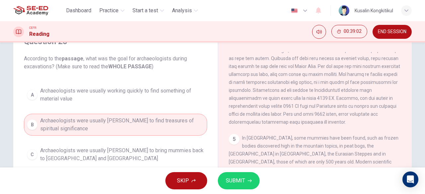
scroll to position [33, 0]
click at [138, 91] on span "Archaeologists were usually working quickly to find something of material value" at bounding box center [122, 95] width 164 height 16
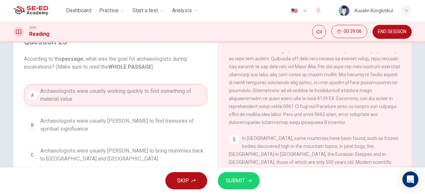
drag, startPoint x: 77, startPoint y: 114, endPoint x: 88, endPoint y: 118, distance: 12.0
click at [78, 114] on div "A Archaeologists were usually working quickly to find something of material val…" at bounding box center [115, 140] width 183 height 112
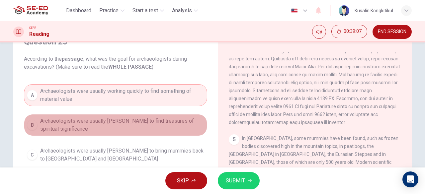
click at [95, 121] on span "Archaeologists were usually [PERSON_NAME] to find treasures of spiritual signif…" at bounding box center [122, 125] width 164 height 16
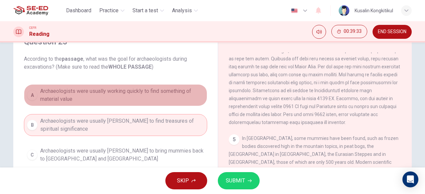
click at [142, 97] on span "Archaeologists were usually working quickly to find something of material value" at bounding box center [122, 95] width 164 height 16
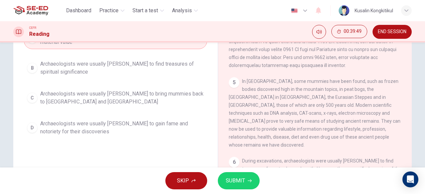
scroll to position [66, 0]
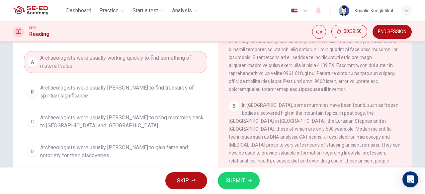
click at [238, 180] on span "SUBMIT" at bounding box center [235, 180] width 19 height 9
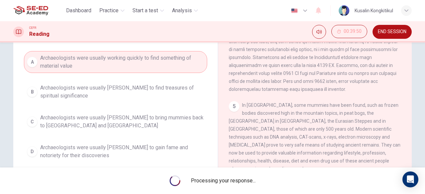
scroll to position [132, 0]
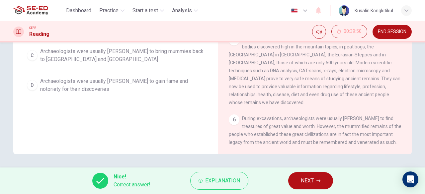
click at [299, 177] on button "NEXT" at bounding box center [310, 180] width 45 height 17
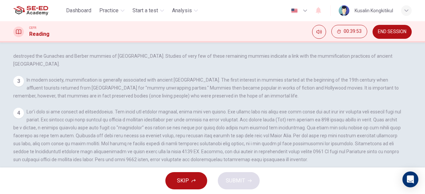
scroll to position [66, 0]
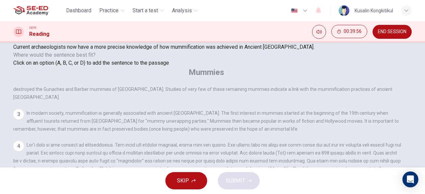
drag, startPoint x: 85, startPoint y: 60, endPoint x: 114, endPoint y: 80, distance: 35.1
